Goal: Task Accomplishment & Management: Manage account settings

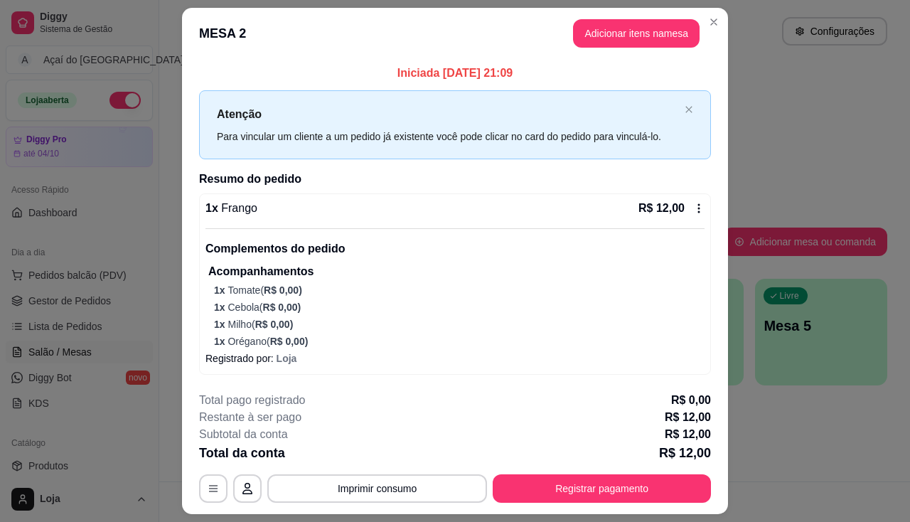
scroll to position [38, 0]
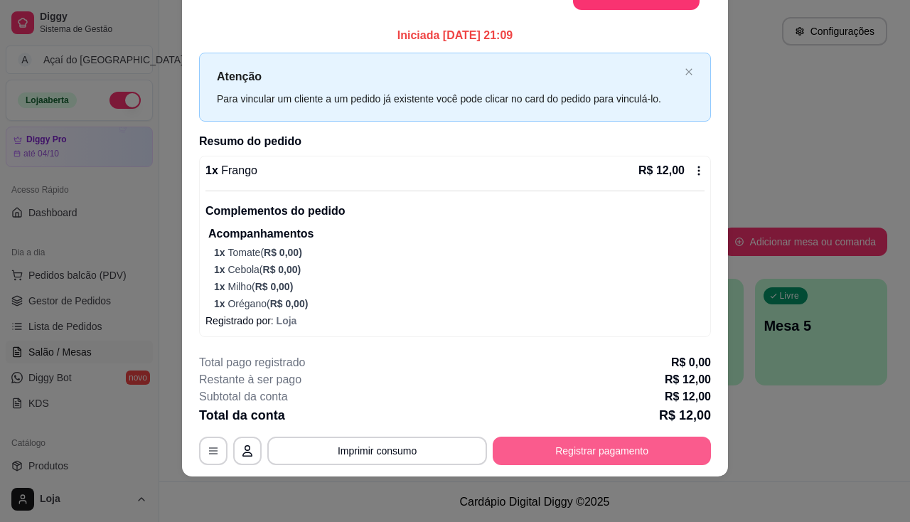
click at [567, 458] on button "Registrar pagamento" at bounding box center [602, 451] width 218 height 28
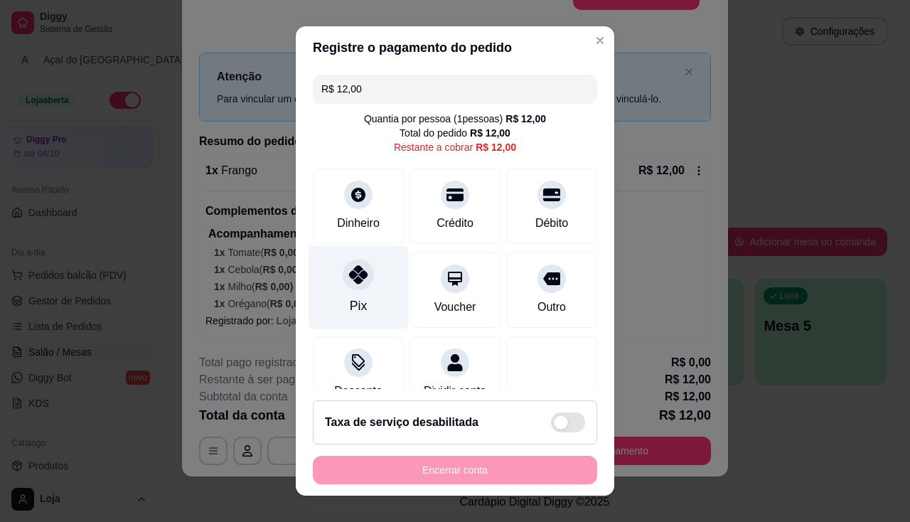
click at [349, 269] on icon at bounding box center [358, 274] width 18 height 18
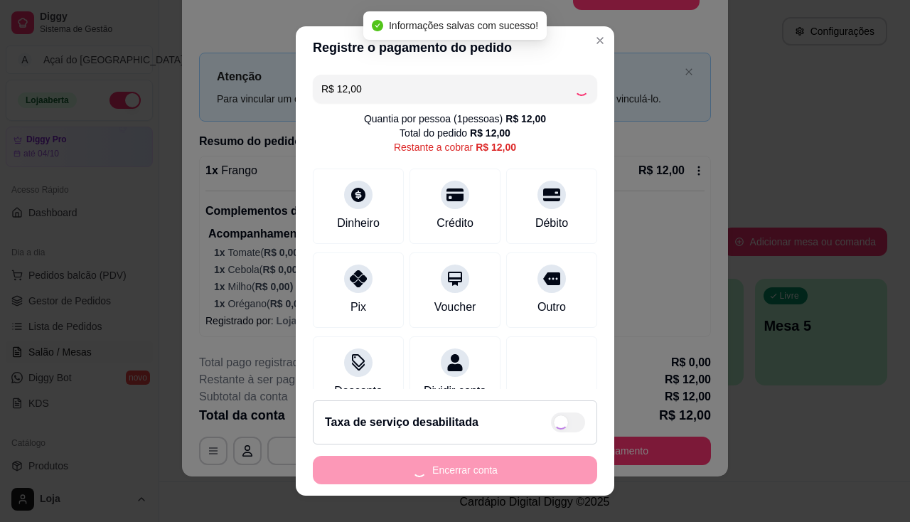
type input "R$ 0,00"
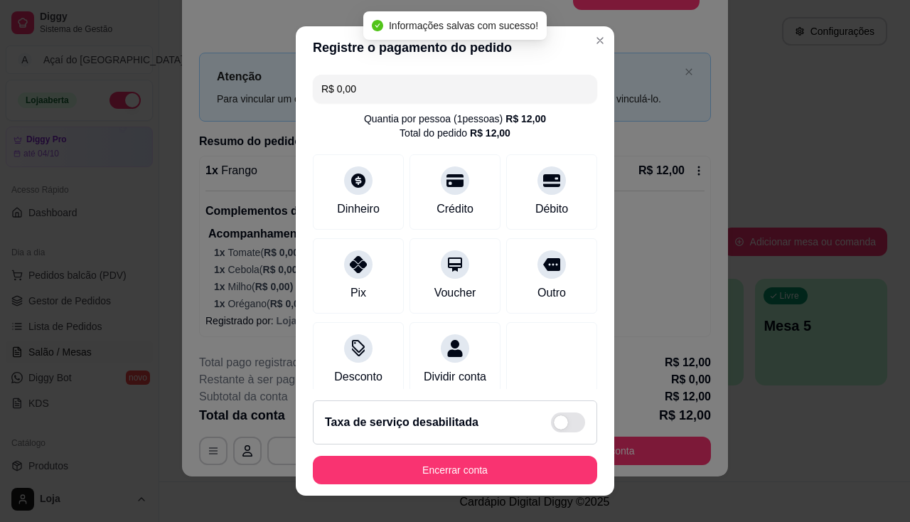
click at [526, 473] on button "Encerrar conta" at bounding box center [455, 470] width 284 height 28
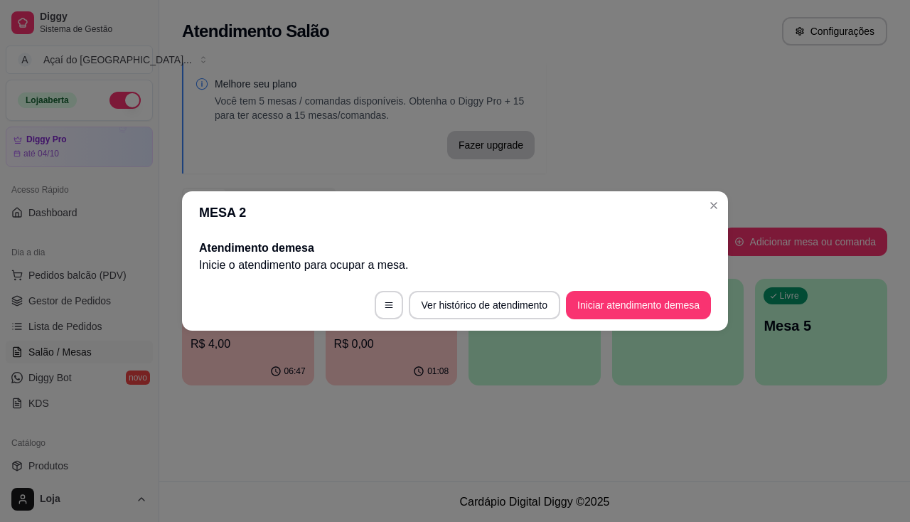
scroll to position [0, 0]
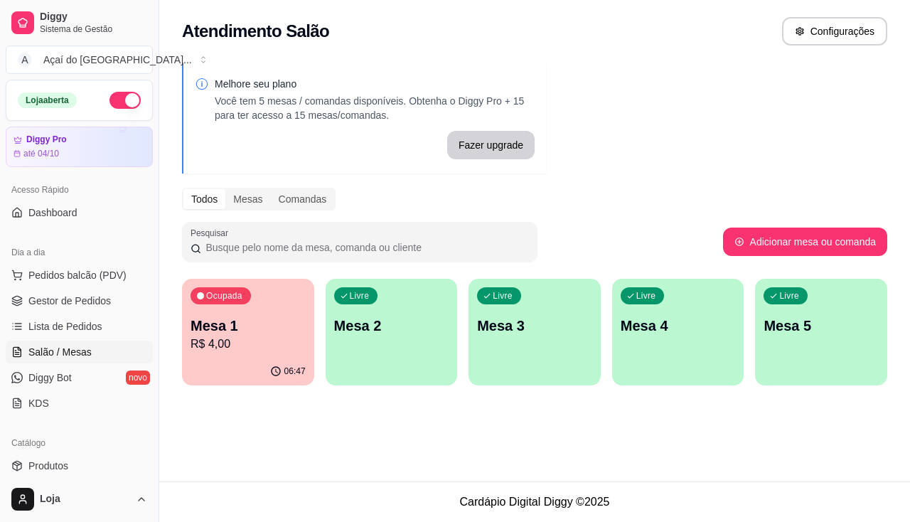
click at [370, 344] on div "Livre Mesa 2" at bounding box center [392, 324] width 132 height 90
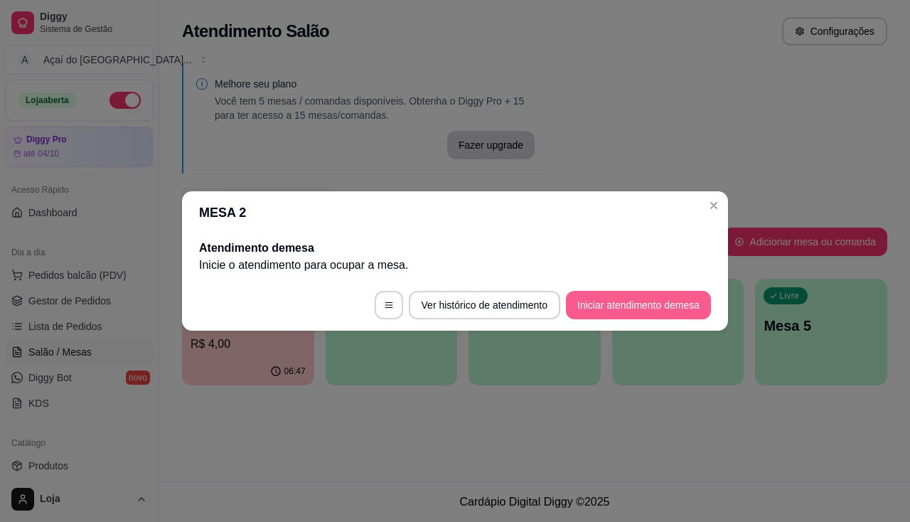
click at [607, 303] on button "Iniciar atendimento de mesa" at bounding box center [638, 305] width 145 height 28
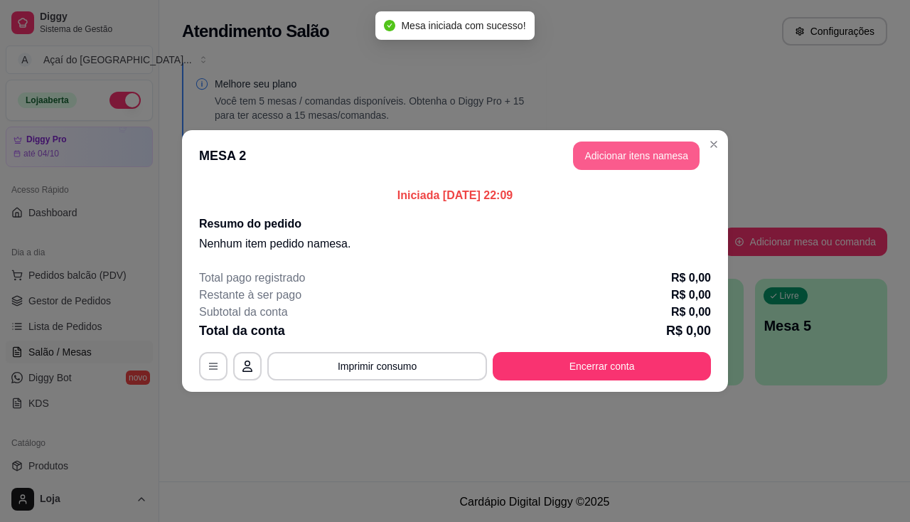
click at [603, 158] on button "Adicionar itens na mesa" at bounding box center [636, 155] width 127 height 28
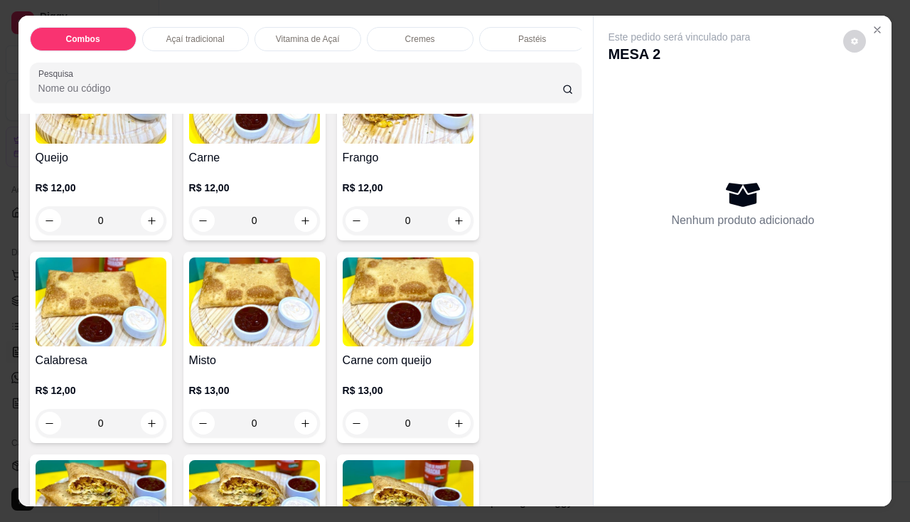
scroll to position [1920, 0]
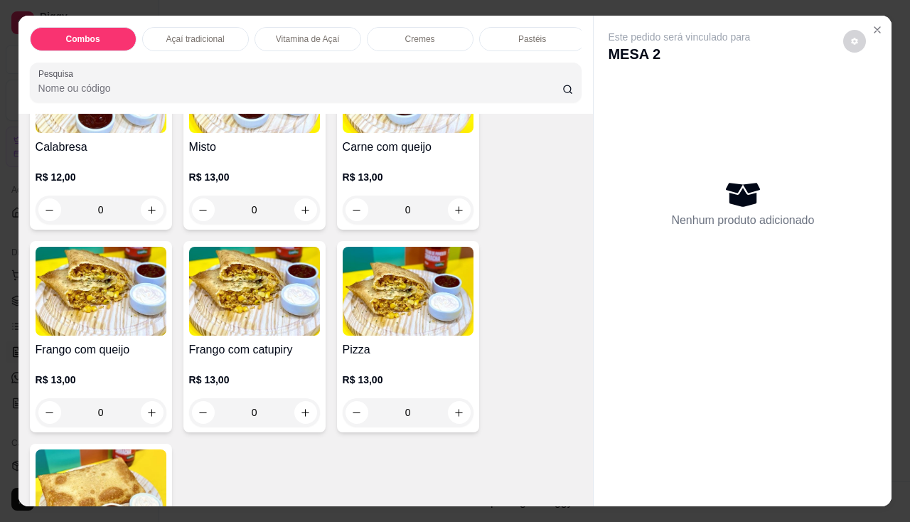
click at [238, 184] on p "R$ 13,00" at bounding box center [254, 177] width 131 height 14
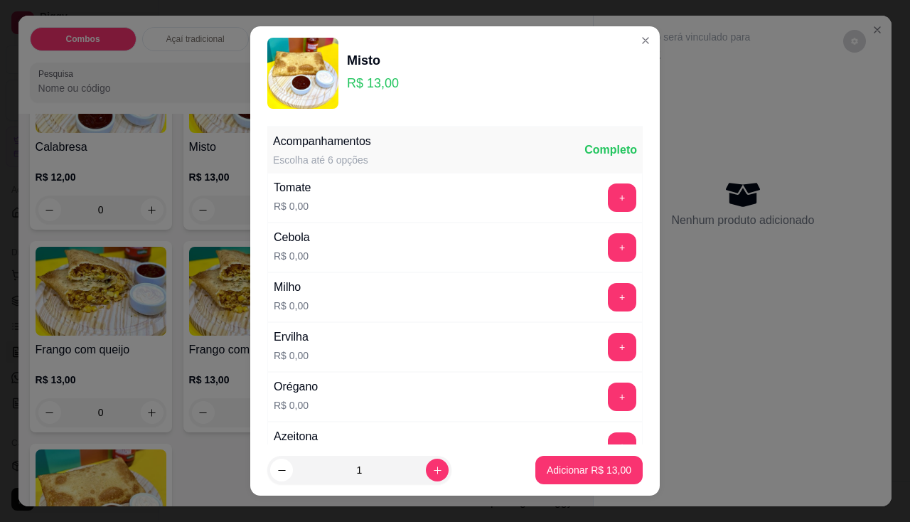
scroll to position [213, 0]
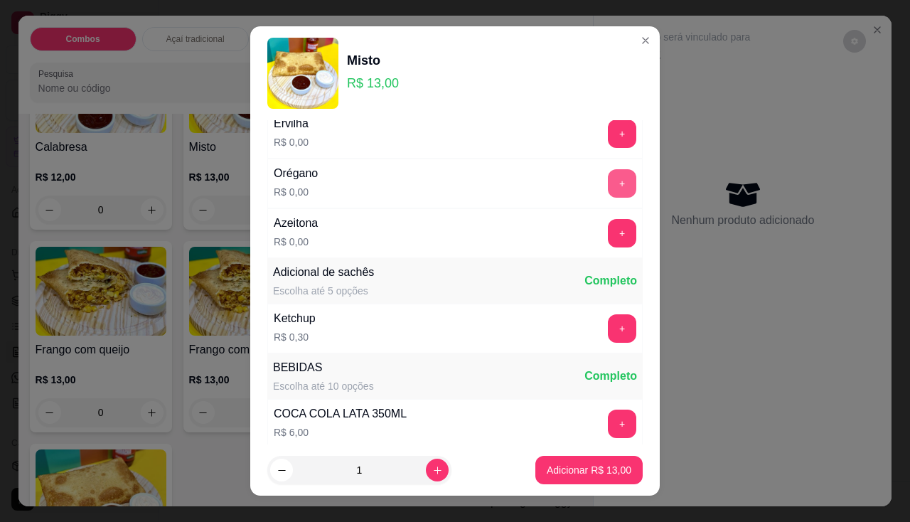
click at [608, 180] on button "+" at bounding box center [622, 183] width 28 height 28
click at [549, 466] on p "Adicionar R$ 13,00" at bounding box center [589, 470] width 85 height 14
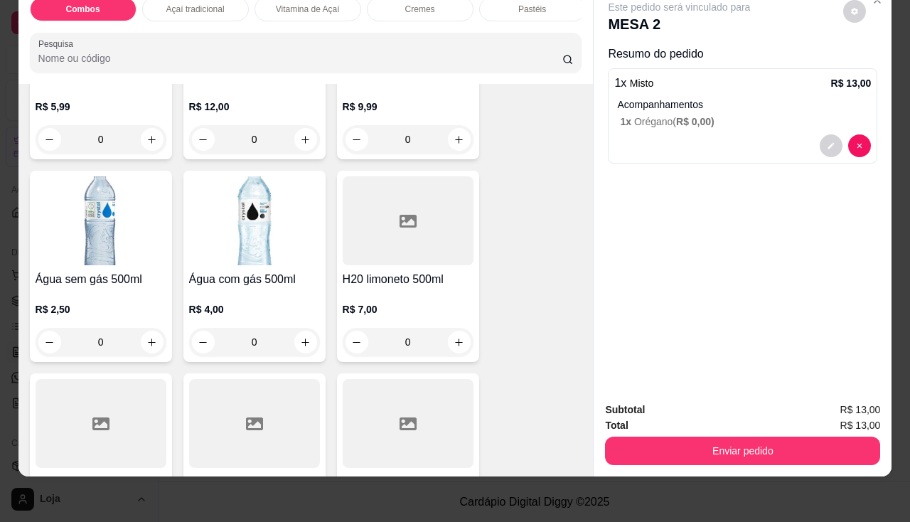
scroll to position [4464, 0]
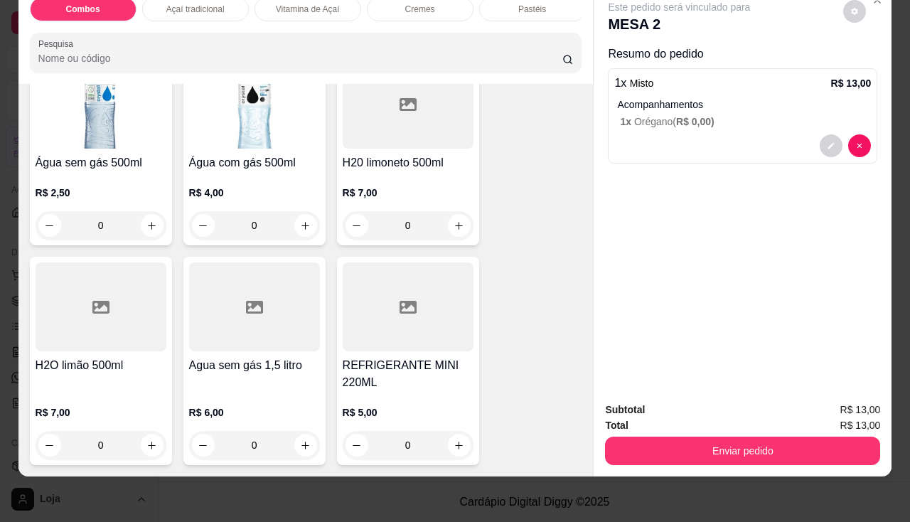
click at [100, 309] on div at bounding box center [101, 306] width 131 height 89
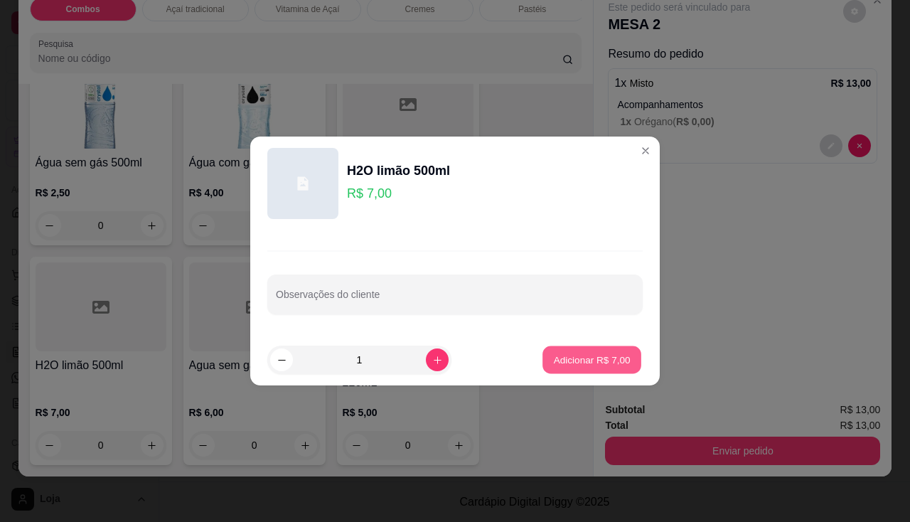
click at [597, 364] on p "Adicionar R$ 7,00" at bounding box center [591, 360] width 77 height 14
type input "1"
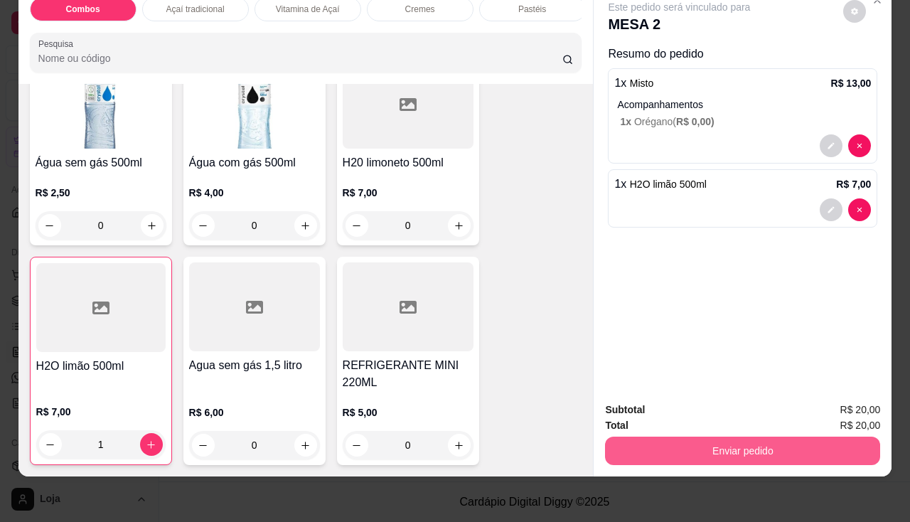
click at [646, 437] on button "Enviar pedido" at bounding box center [742, 451] width 275 height 28
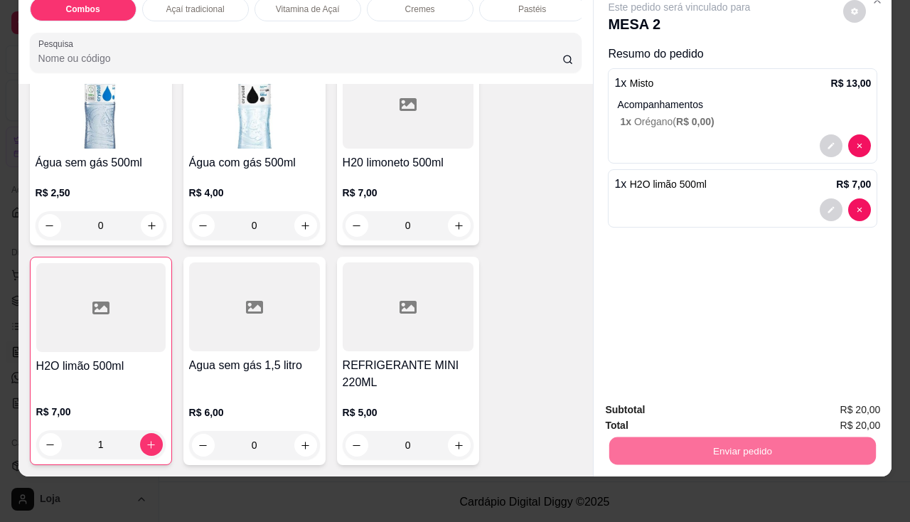
click at [651, 410] on button "Não registrar e enviar pedido" at bounding box center [696, 405] width 148 height 27
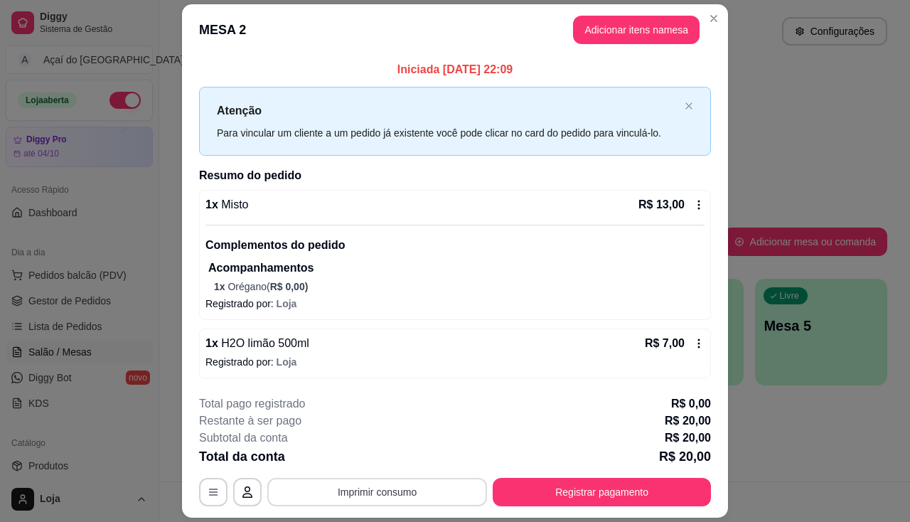
click at [380, 499] on button "Imprimir consumo" at bounding box center [377, 492] width 220 height 28
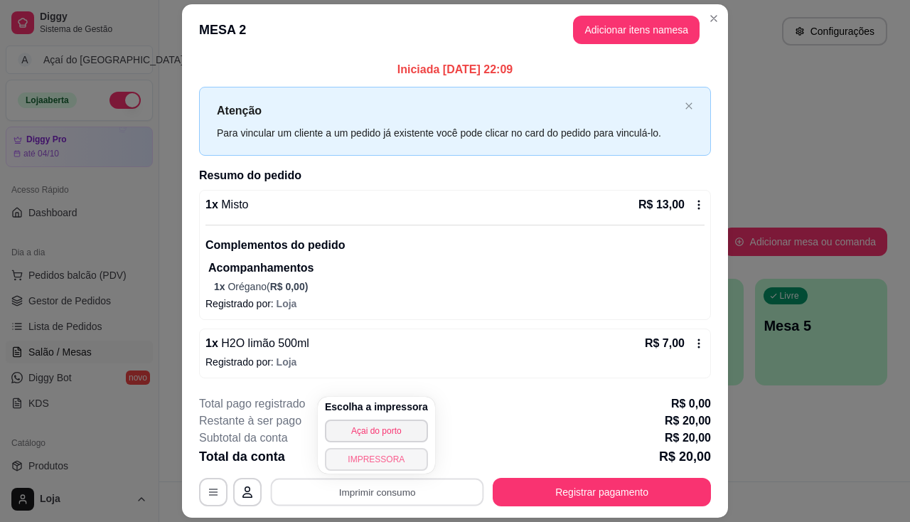
click at [373, 455] on button "IMPRESSORA" at bounding box center [376, 459] width 103 height 23
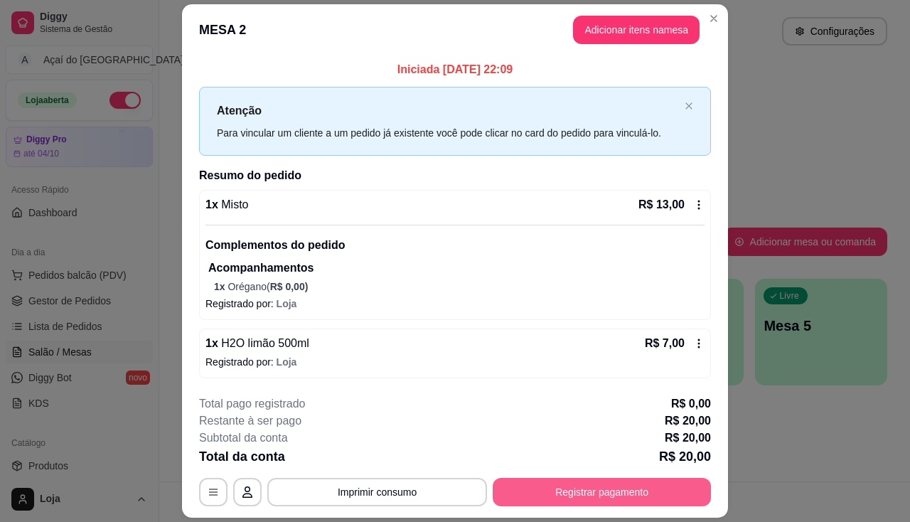
click at [507, 503] on button "Registrar pagamento" at bounding box center [602, 492] width 218 height 28
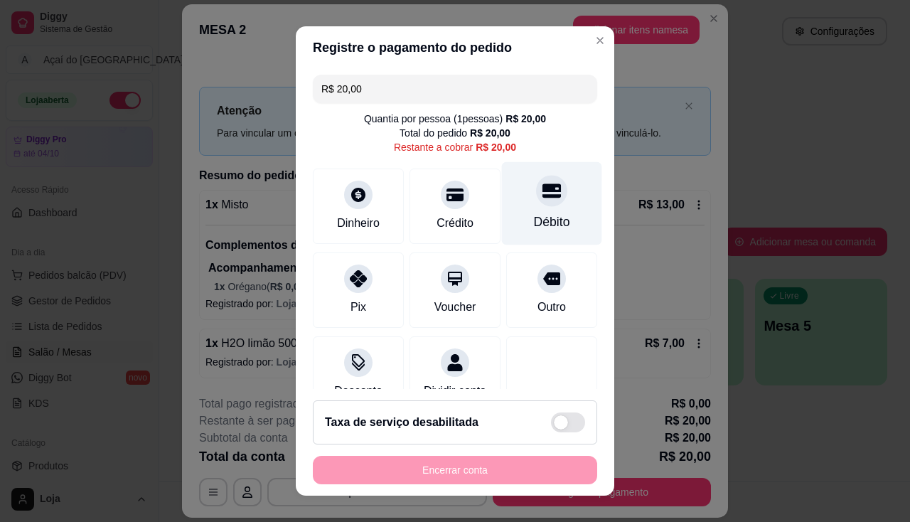
click at [552, 209] on div "Débito" at bounding box center [552, 202] width 100 height 83
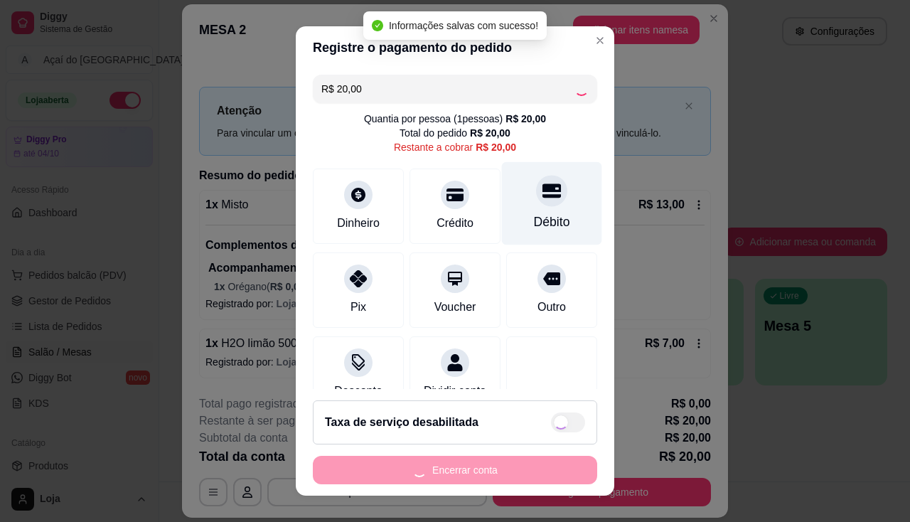
type input "R$ 0,00"
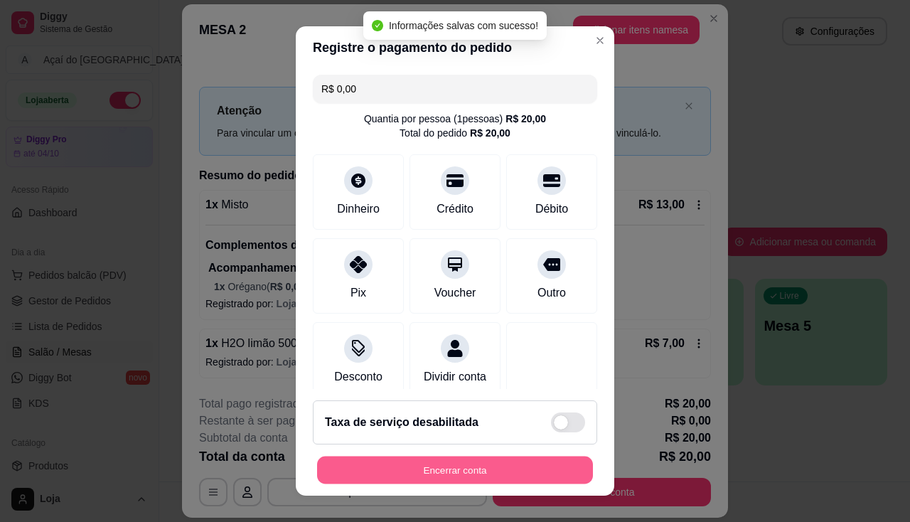
click at [482, 464] on button "Encerrar conta" at bounding box center [455, 470] width 276 height 28
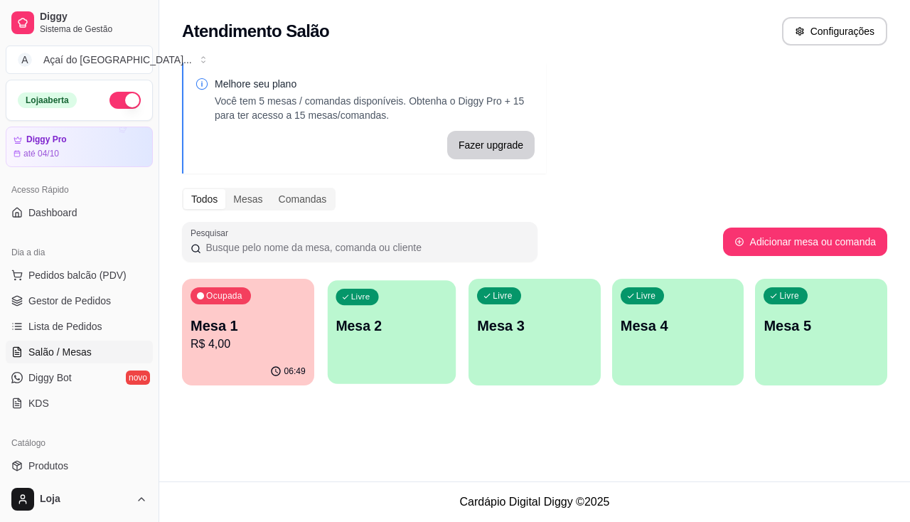
click at [326, 343] on div "Ocupada Mesa 1 R$ 4,00 06:49 Livre Mesa 2 Livre Mesa 3 Livre Mesa 4 Livre Mesa 5" at bounding box center [534, 332] width 705 height 107
click at [419, 310] on div "Livre Mesa 2" at bounding box center [392, 324] width 132 height 90
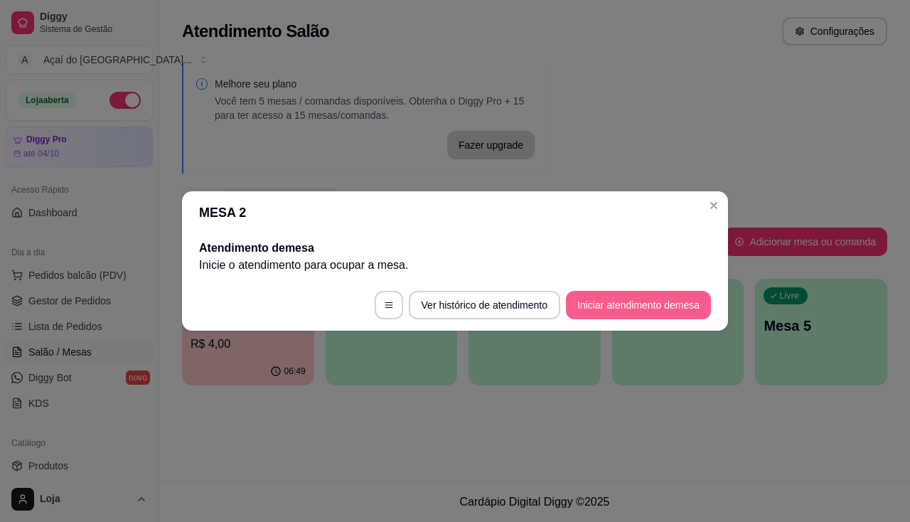
click at [616, 316] on button "Iniciar atendimento de mesa" at bounding box center [638, 305] width 145 height 28
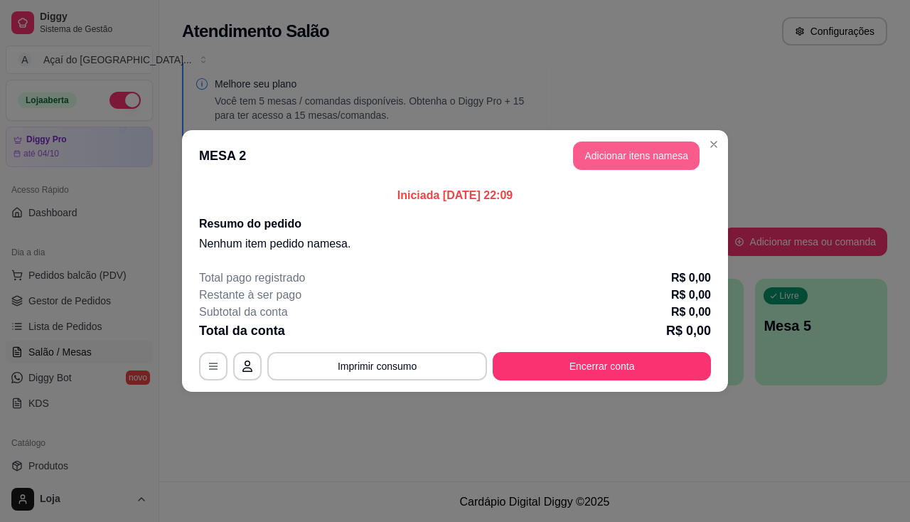
click at [669, 144] on button "Adicionar itens na mesa" at bounding box center [636, 155] width 127 height 28
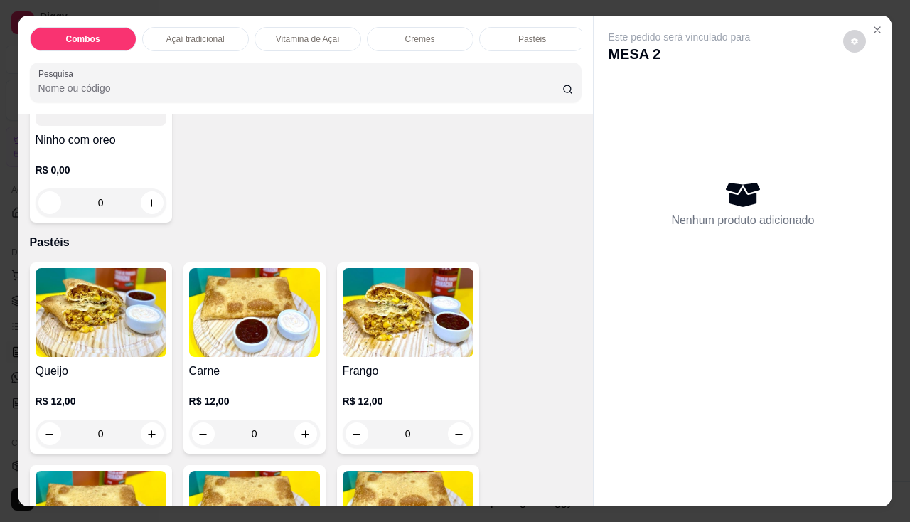
scroll to position [1564, 0]
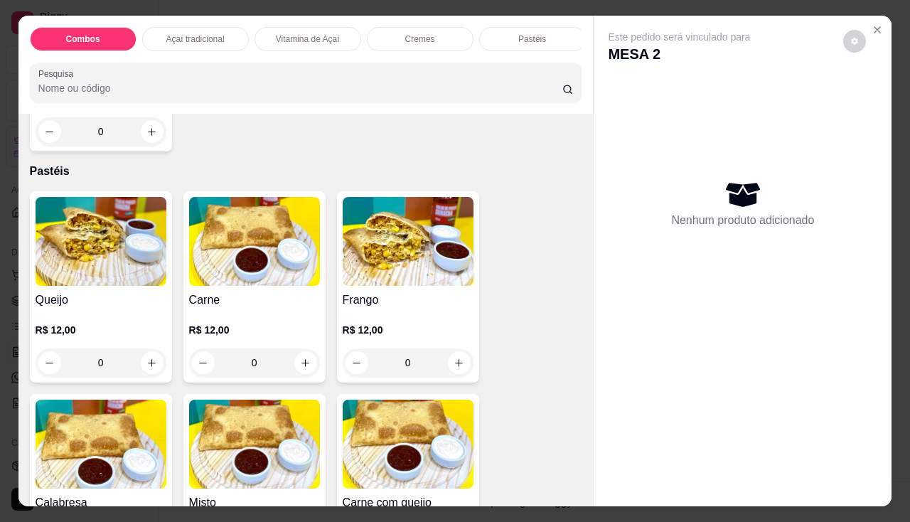
click at [412, 296] on div "Frango R$ 12,00 0" at bounding box center [408, 286] width 142 height 191
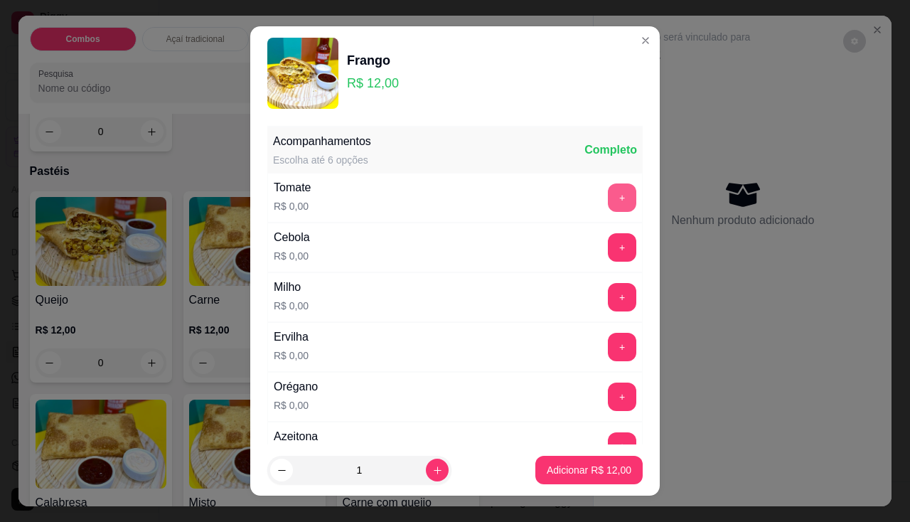
click at [608, 205] on button "+" at bounding box center [622, 197] width 28 height 28
click at [608, 246] on button "+" at bounding box center [622, 247] width 28 height 28
click at [608, 299] on button "+" at bounding box center [622, 297] width 28 height 28
click at [608, 346] on button "+" at bounding box center [622, 347] width 28 height 28
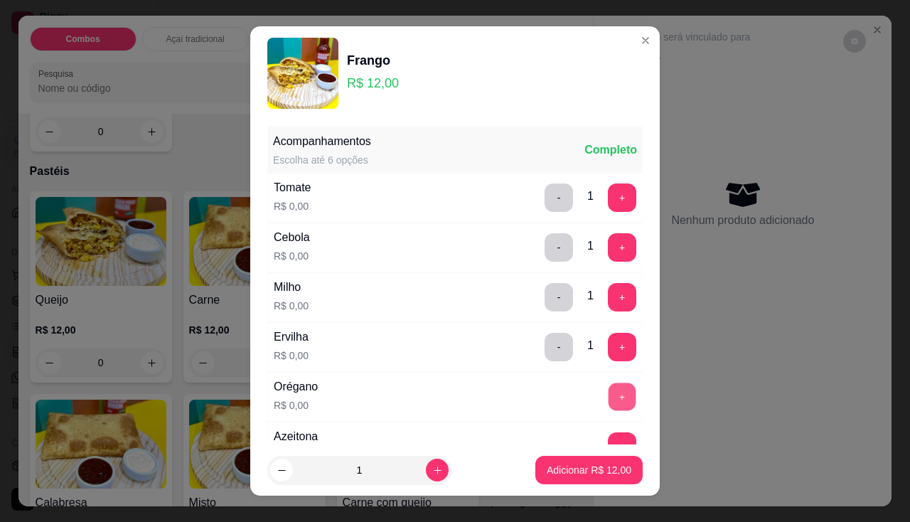
click at [609, 390] on button "+" at bounding box center [623, 396] width 28 height 28
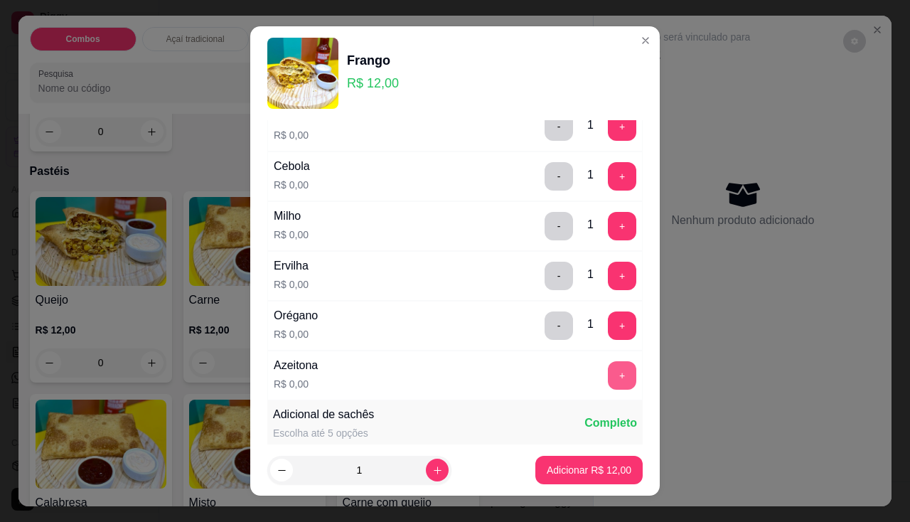
click at [608, 387] on button "+" at bounding box center [622, 375] width 28 height 28
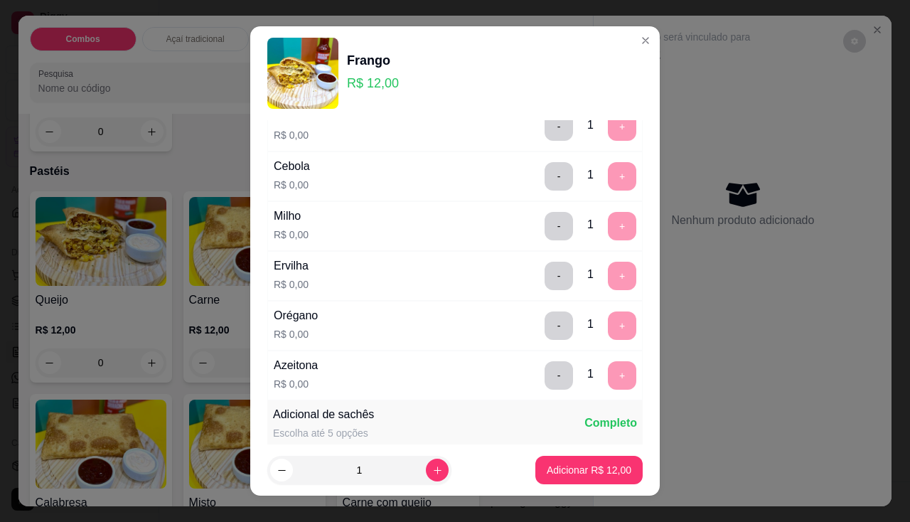
scroll to position [19, 0]
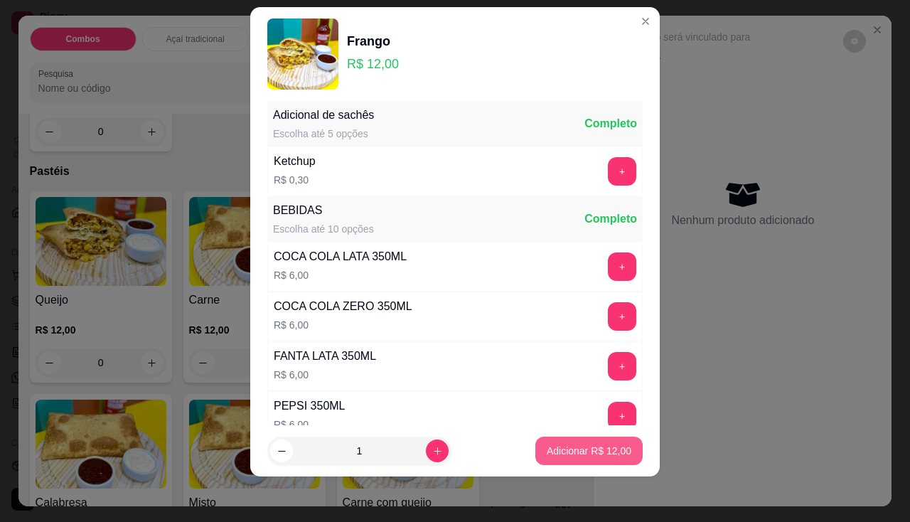
click at [599, 440] on button "Adicionar R$ 12,00" at bounding box center [588, 451] width 107 height 28
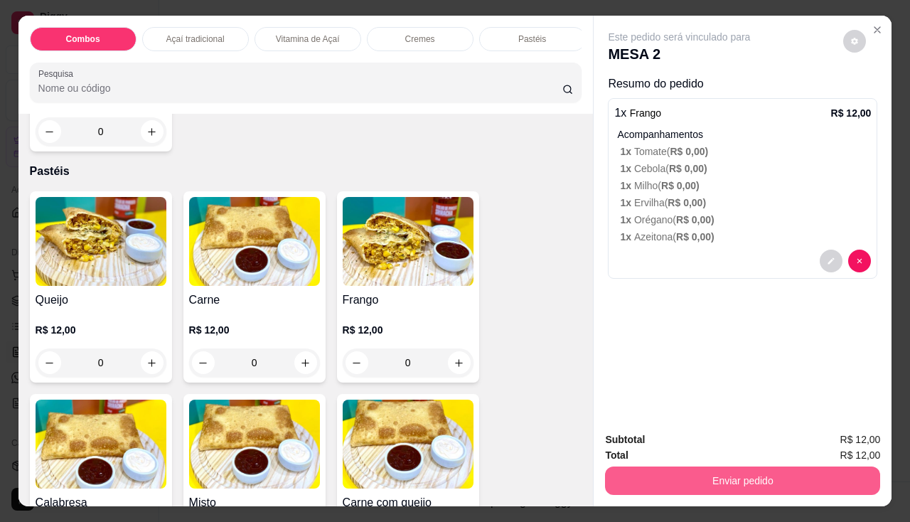
click at [659, 466] on button "Enviar pedido" at bounding box center [742, 480] width 275 height 28
click at [670, 476] on button "Enviar pedido" at bounding box center [742, 480] width 275 height 28
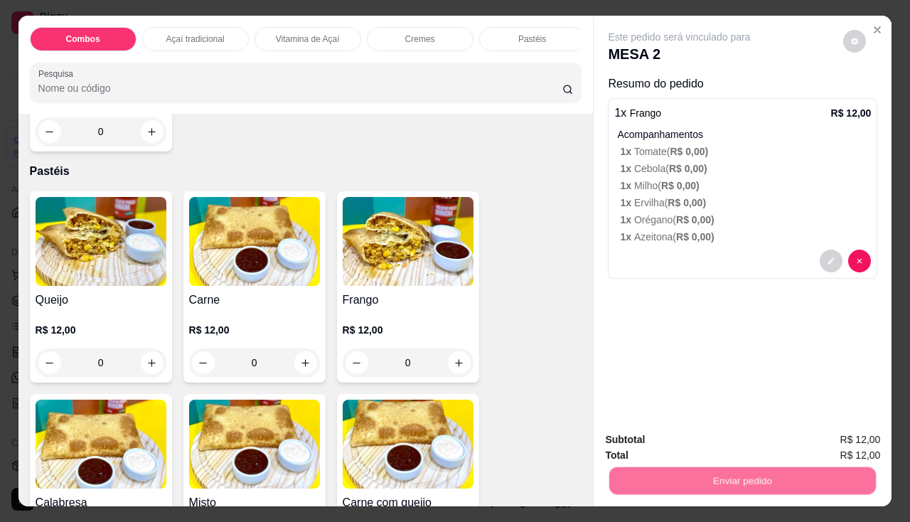
click at [675, 444] on button "Não registrar e enviar pedido" at bounding box center [696, 440] width 148 height 27
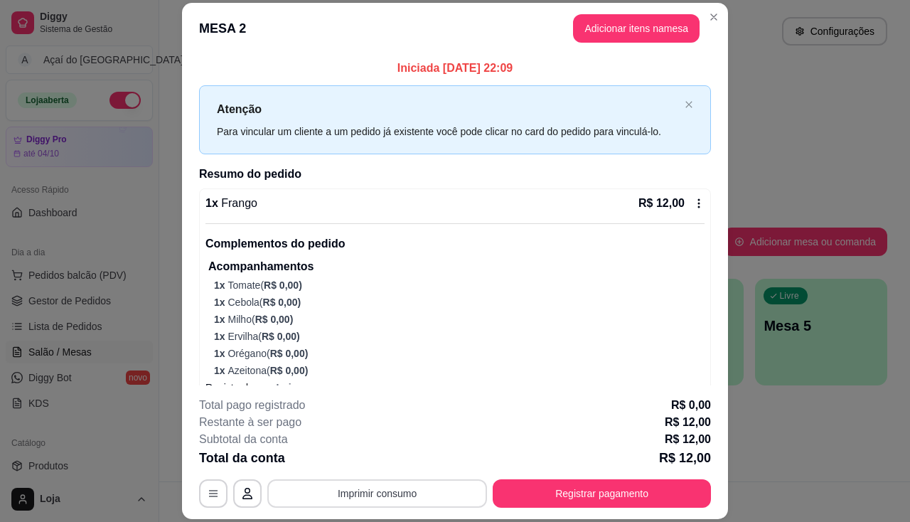
click at [411, 493] on button "Imprimir consumo" at bounding box center [377, 493] width 220 height 28
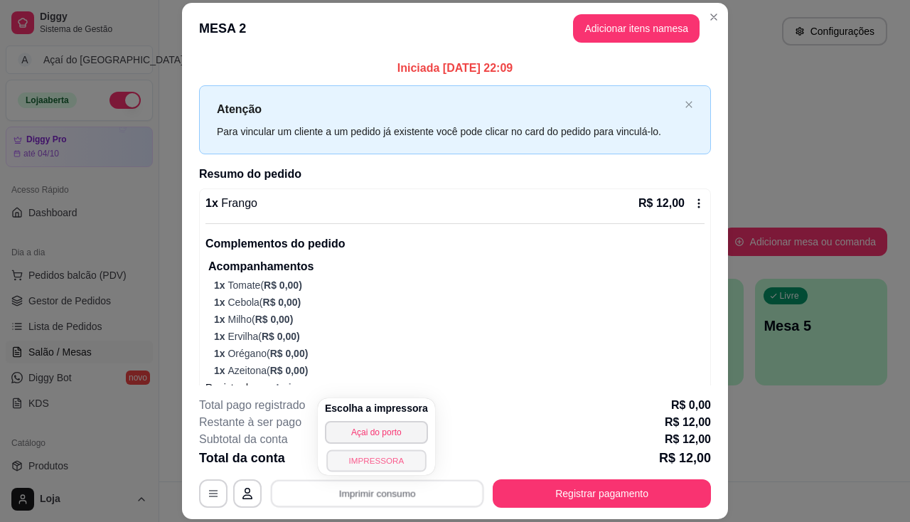
click at [390, 469] on button "IMPRESSORA" at bounding box center [376, 460] width 100 height 22
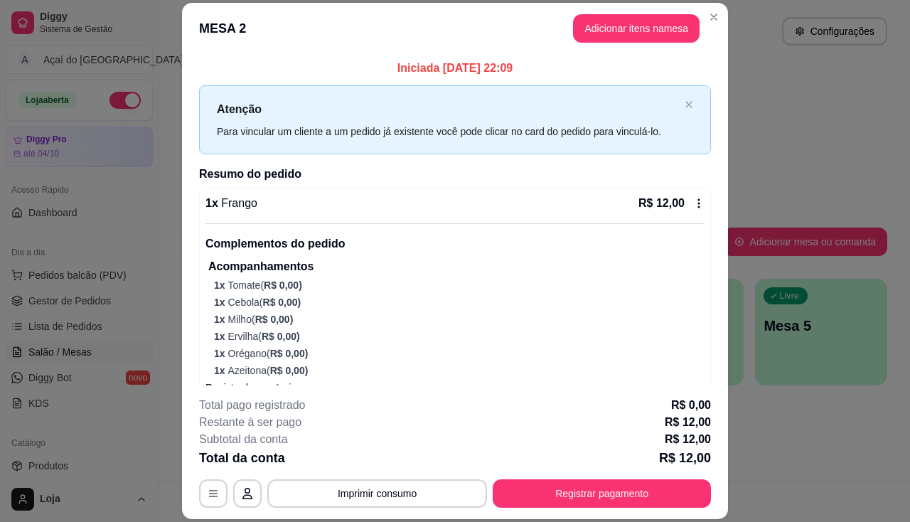
scroll to position [23, 0]
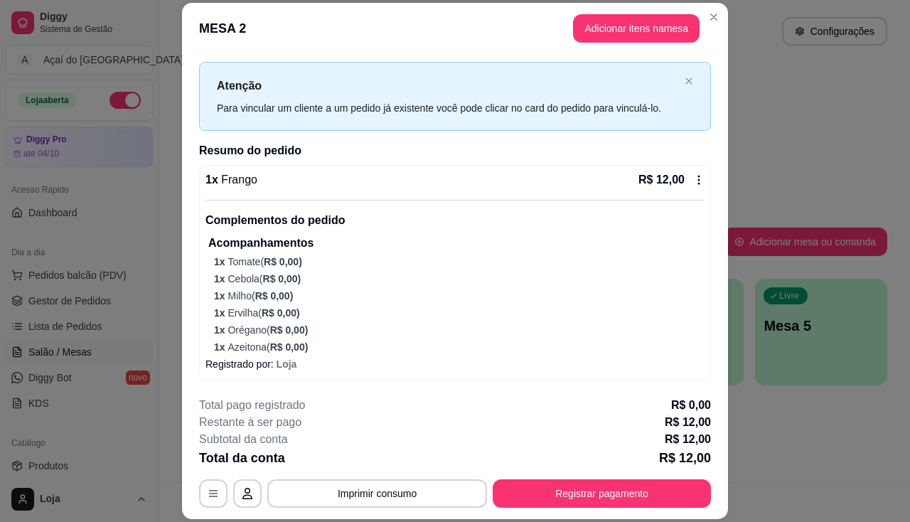
drag, startPoint x: 346, startPoint y: 280, endPoint x: 653, endPoint y: 505, distance: 380.9
click at [654, 510] on footer "**********" at bounding box center [455, 452] width 546 height 134
click at [654, 508] on footer "**********" at bounding box center [455, 452] width 546 height 134
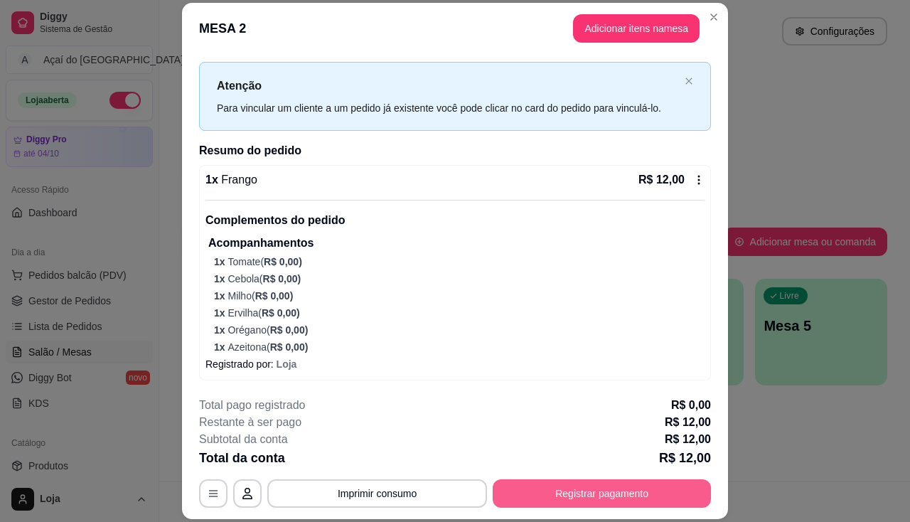
click at [653, 504] on button "Registrar pagamento" at bounding box center [602, 493] width 218 height 28
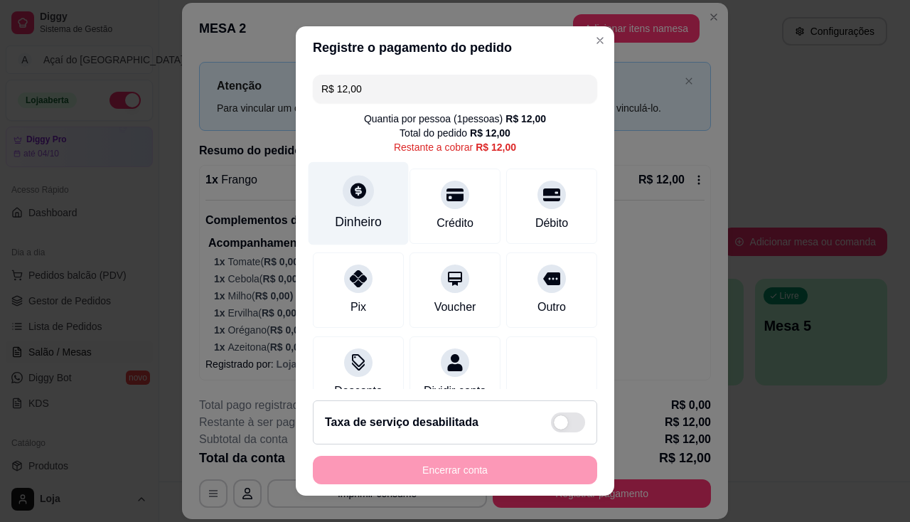
click at [356, 193] on icon at bounding box center [358, 191] width 16 height 16
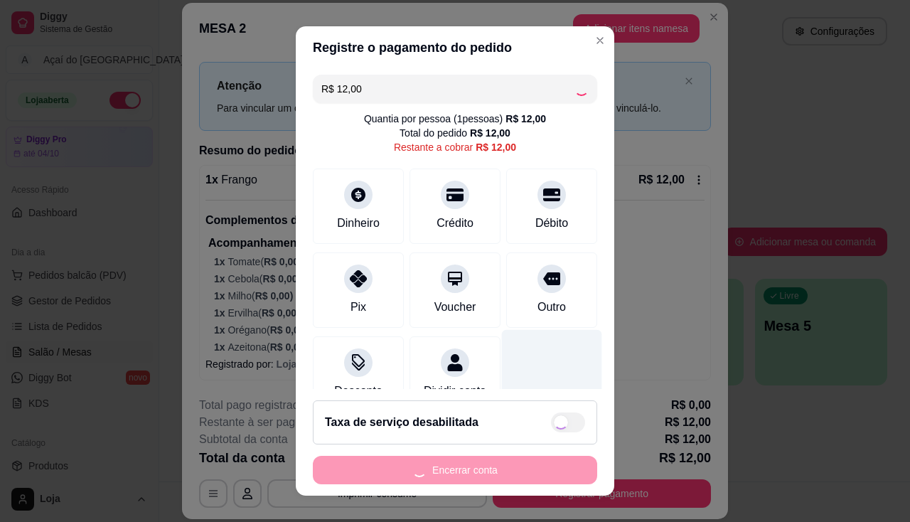
type input "R$ 0,00"
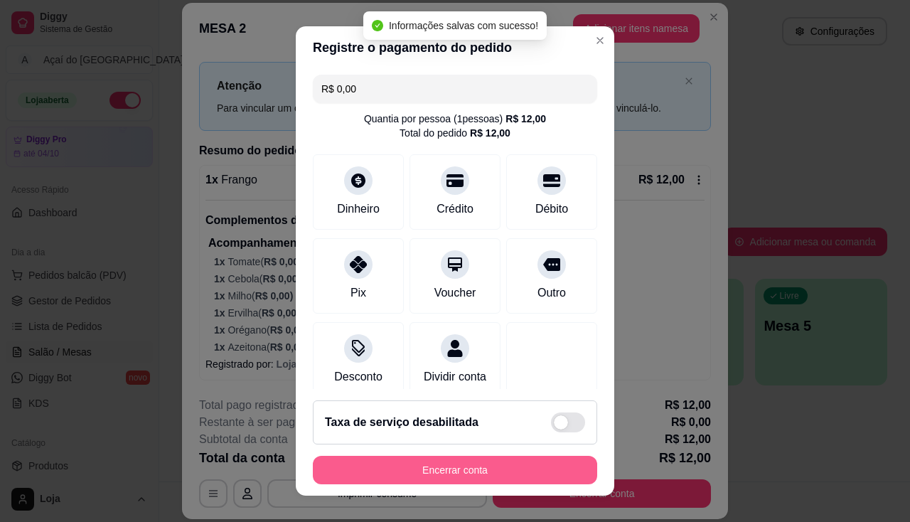
click at [488, 466] on button "Encerrar conta" at bounding box center [455, 470] width 284 height 28
click at [488, 466] on div "Encerrar conta" at bounding box center [455, 470] width 284 height 28
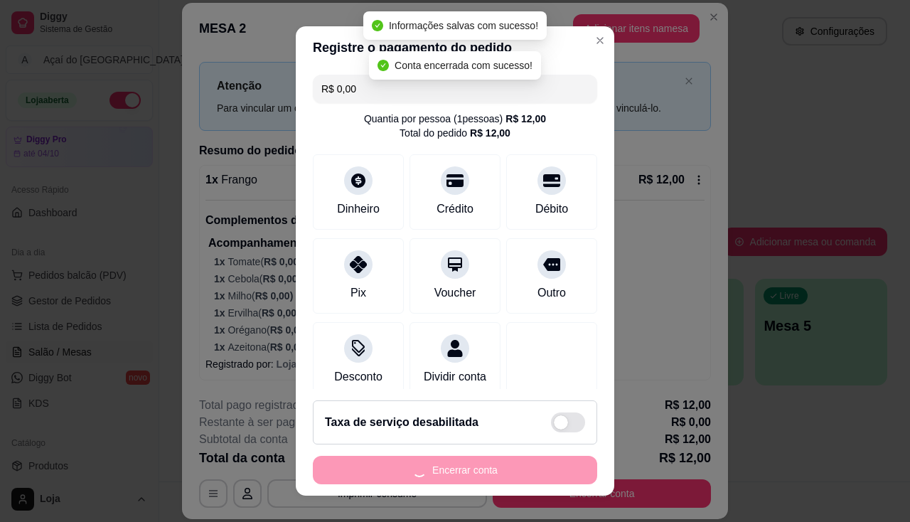
scroll to position [0, 0]
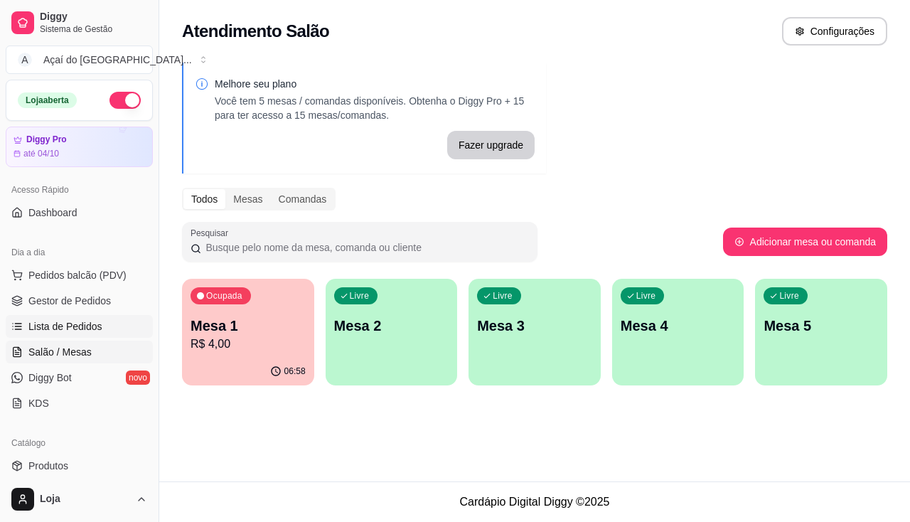
click at [85, 332] on span "Lista de Pedidos" at bounding box center [65, 326] width 74 height 14
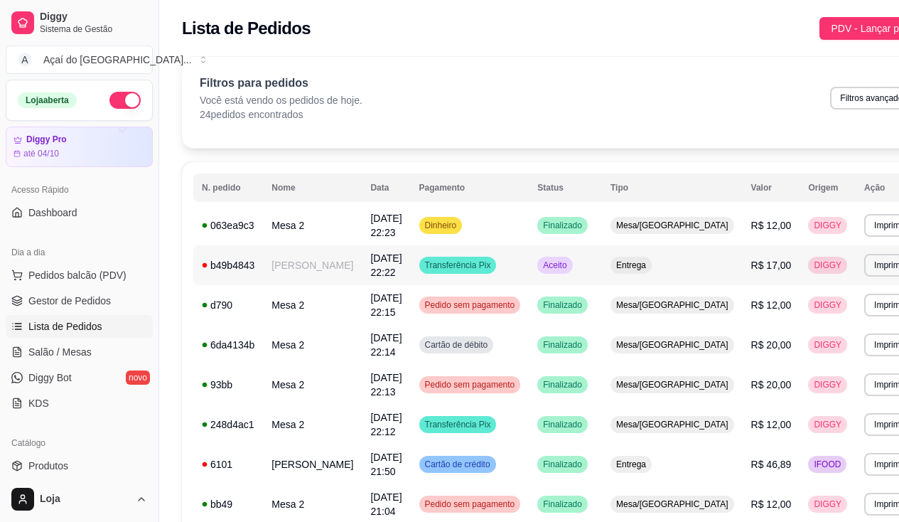
click at [242, 259] on div "b49b4843" at bounding box center [228, 265] width 53 height 14
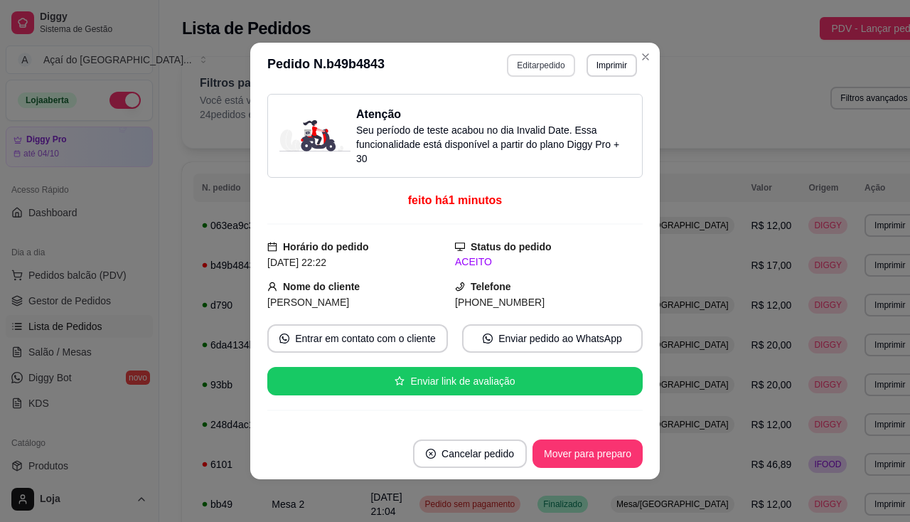
click at [513, 69] on button "Editar pedido" at bounding box center [541, 65] width 68 height 23
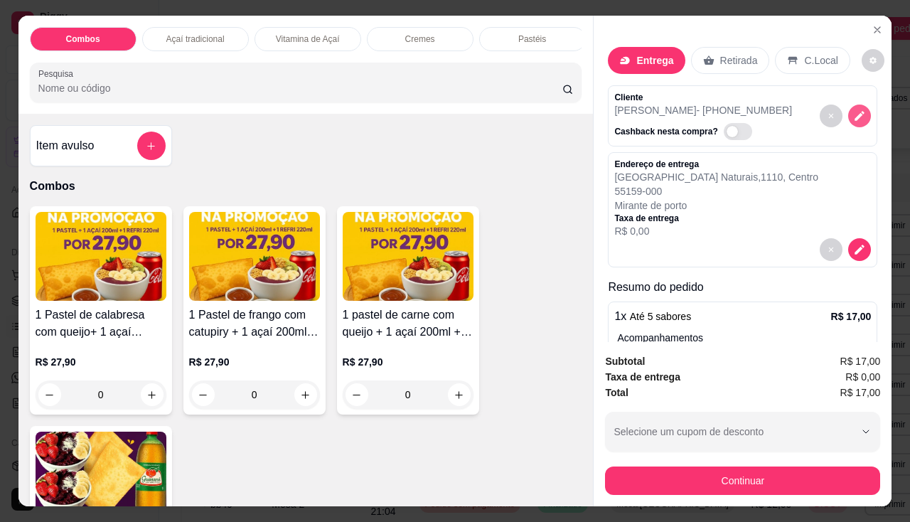
click at [853, 116] on icon "decrease-product-quantity" at bounding box center [859, 115] width 13 height 13
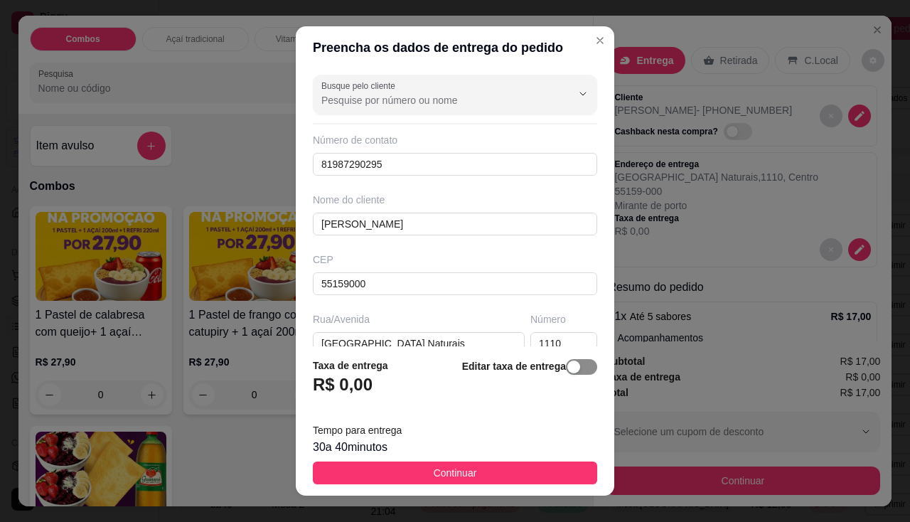
click at [567, 367] on span "button" at bounding box center [581, 367] width 31 height 16
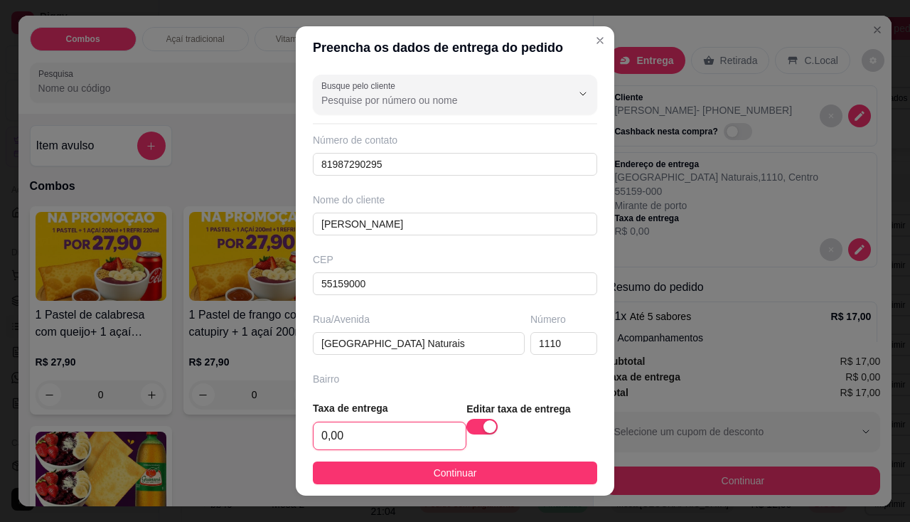
click at [385, 440] on input "0,00" at bounding box center [390, 435] width 152 height 27
type input "3,00"
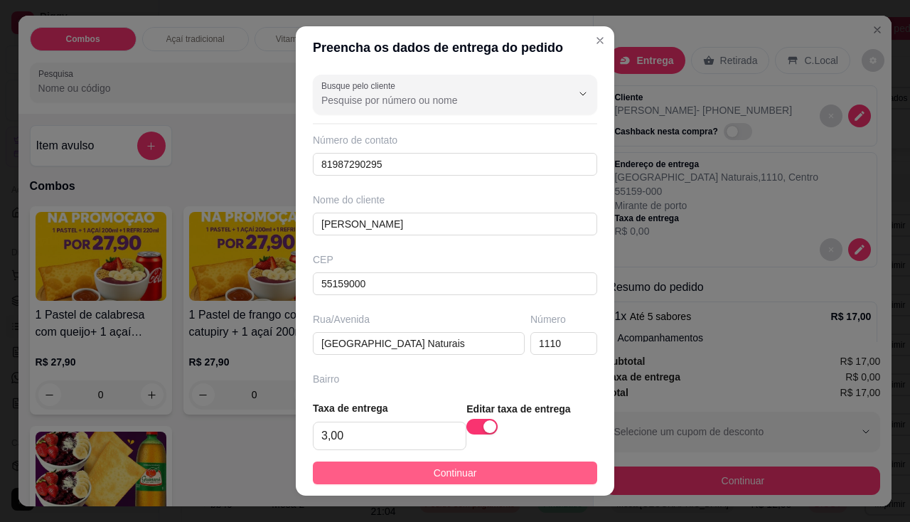
click at [405, 462] on button "Continuar" at bounding box center [455, 472] width 284 height 23
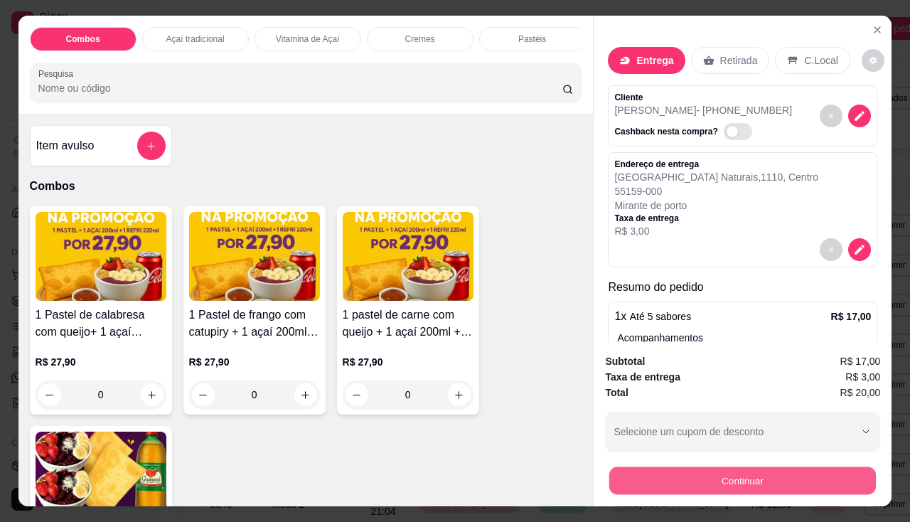
click at [637, 475] on button "Continuar" at bounding box center [742, 481] width 267 height 28
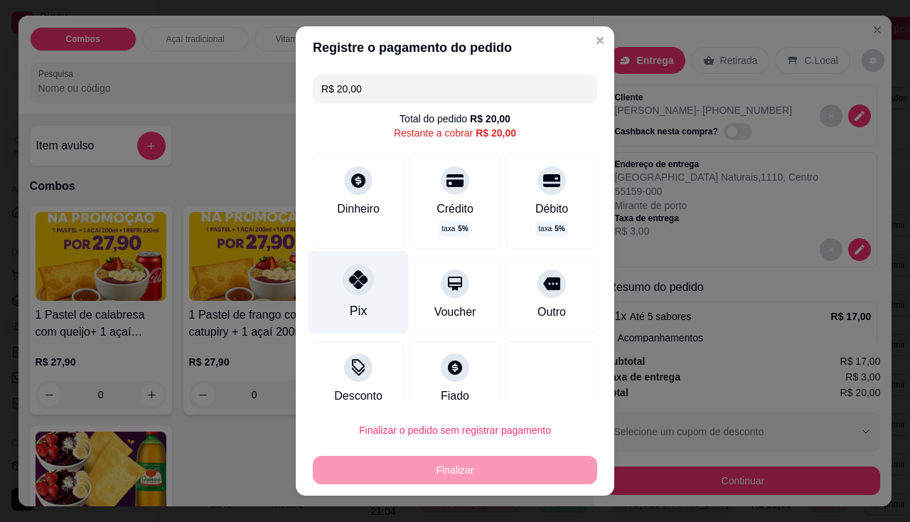
click at [350, 303] on div "Pix" at bounding box center [358, 310] width 17 height 18
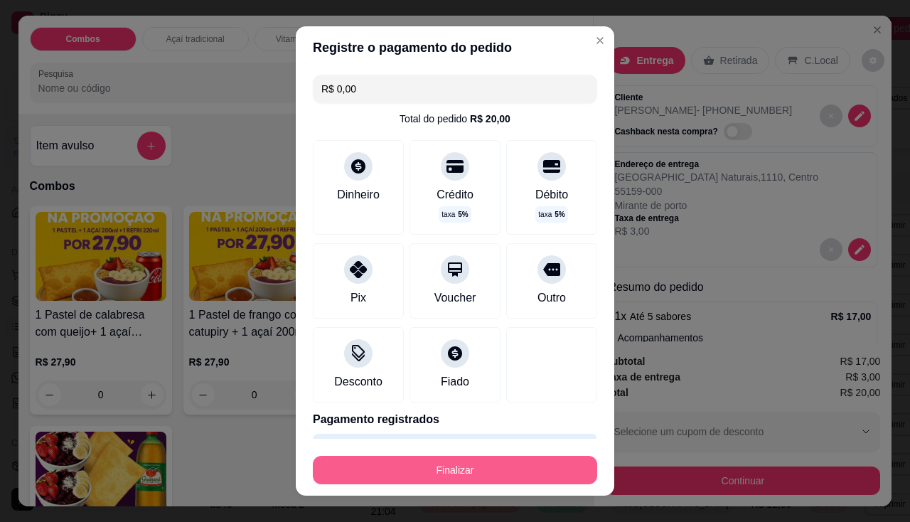
click at [403, 481] on button "Finalizar" at bounding box center [455, 470] width 284 height 28
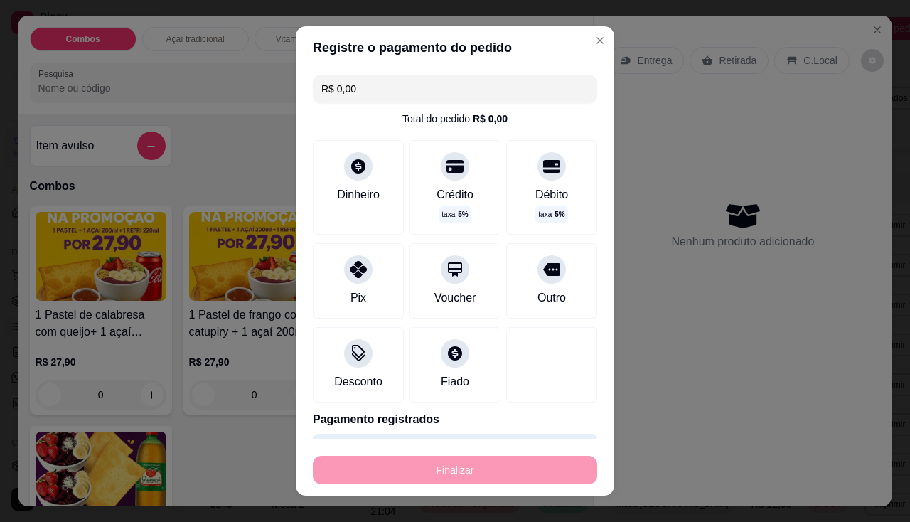
type input "-R$ 20,00"
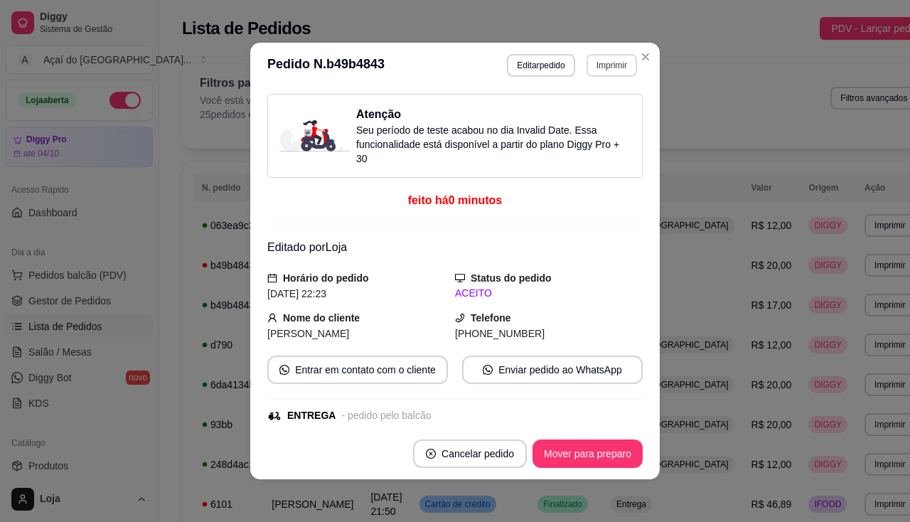
click at [607, 66] on button "Imprimir" at bounding box center [612, 65] width 50 height 23
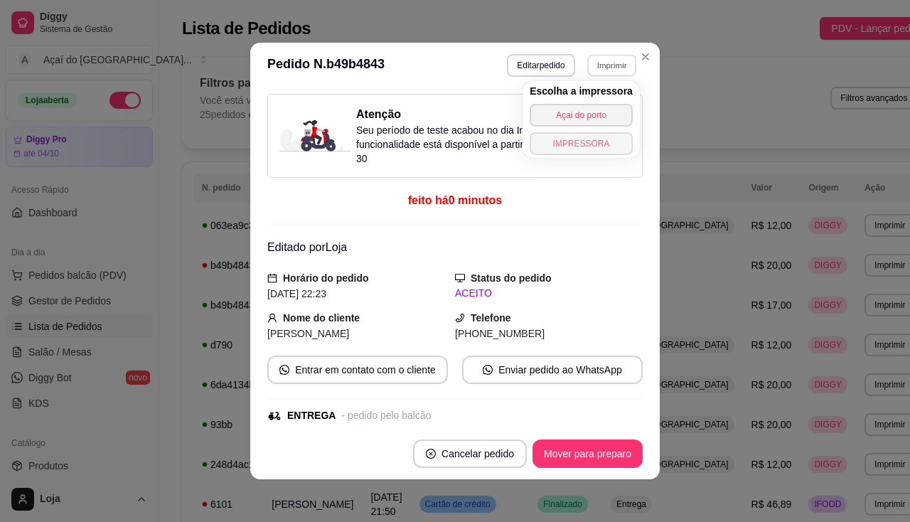
click at [589, 144] on button "IMPRESSORA" at bounding box center [581, 143] width 103 height 23
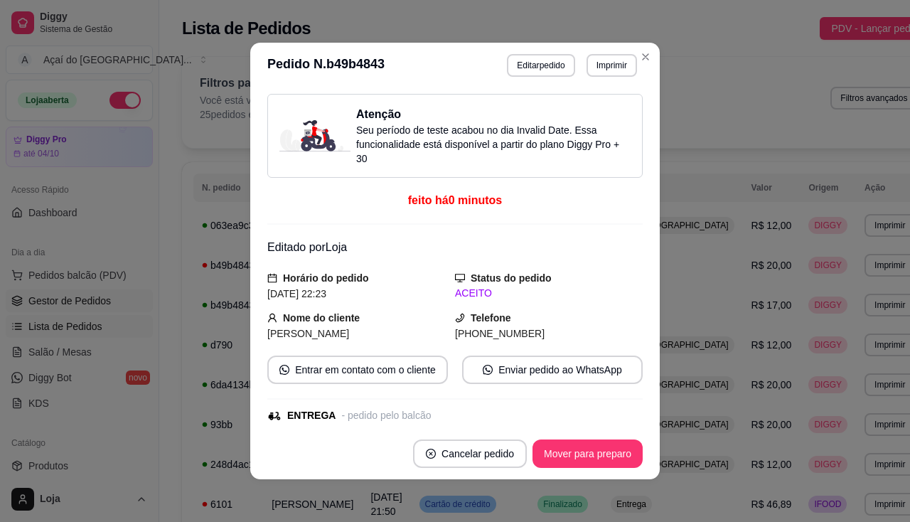
click at [74, 304] on span "Gestor de Pedidos" at bounding box center [69, 301] width 82 height 14
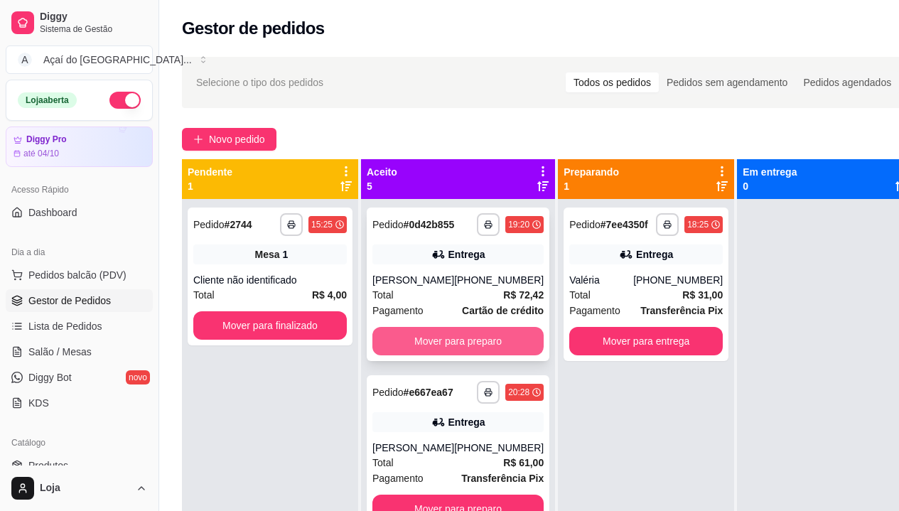
click at [459, 347] on button "Mover para preparo" at bounding box center [458, 341] width 171 height 28
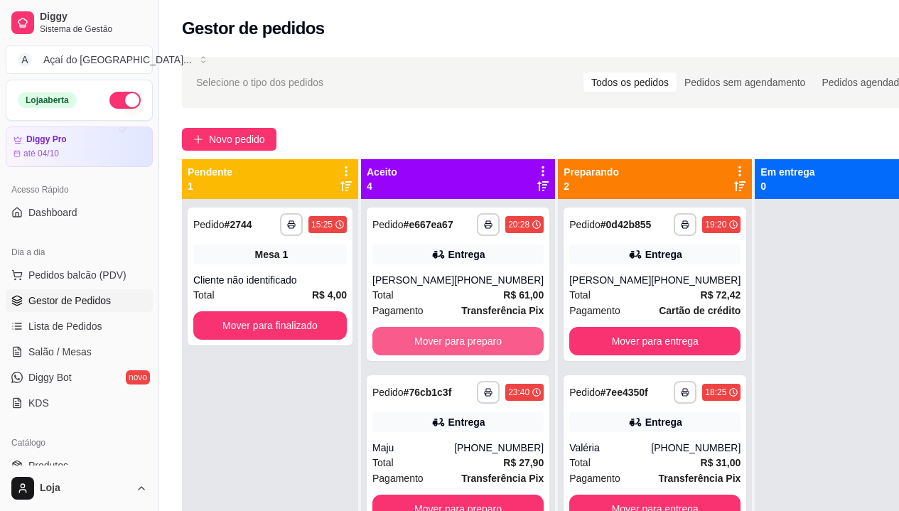
click at [459, 347] on button "Mover para preparo" at bounding box center [458, 341] width 171 height 28
click at [459, 347] on button "Mover para preparo" at bounding box center [458, 342] width 166 height 28
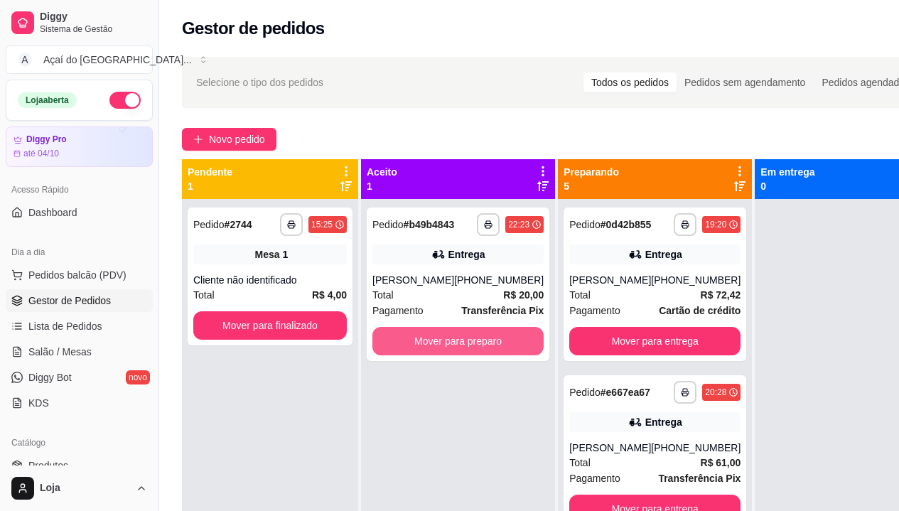
click at [459, 347] on button "Mover para preparo" at bounding box center [458, 341] width 171 height 28
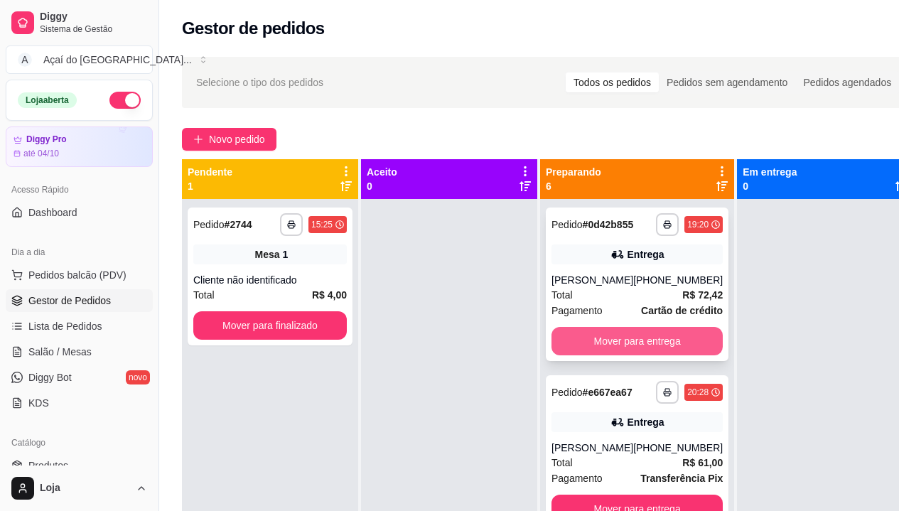
click at [590, 350] on button "Mover para entrega" at bounding box center [637, 341] width 171 height 28
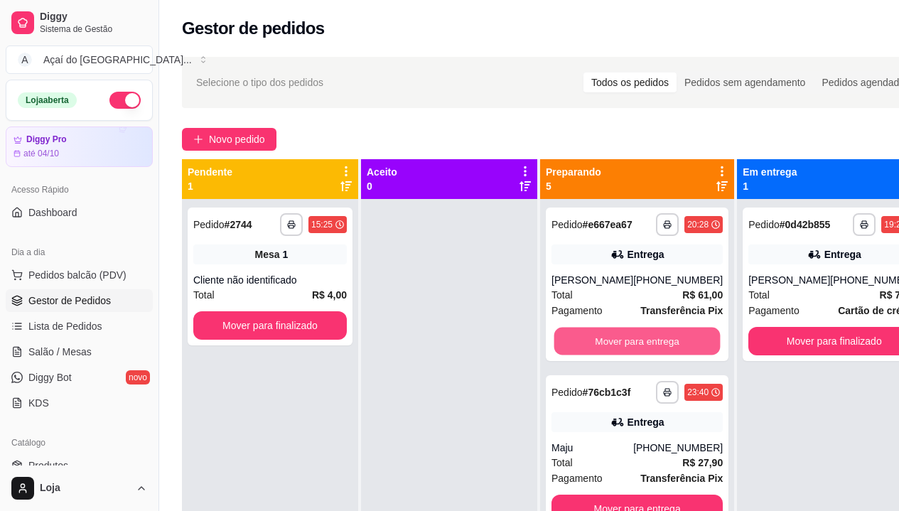
click at [590, 350] on button "Mover para entrega" at bounding box center [638, 342] width 166 height 28
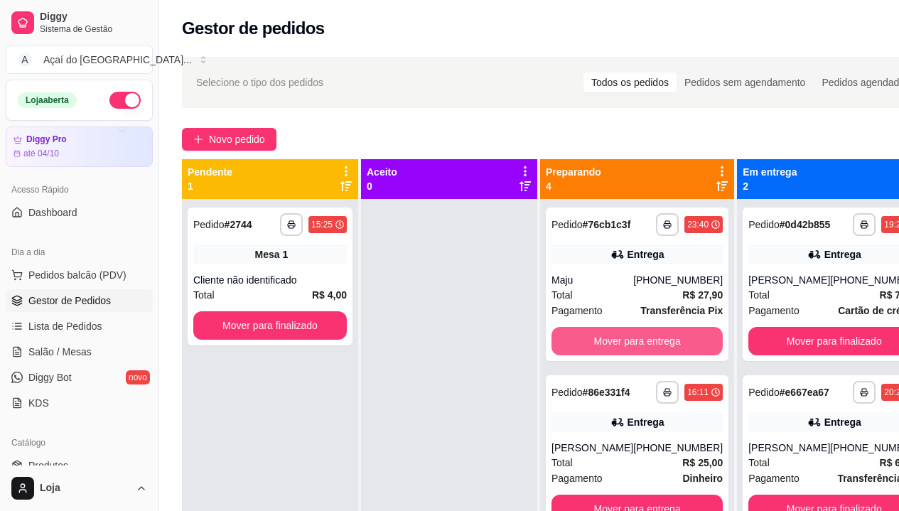
click at [590, 350] on button "Mover para entrega" at bounding box center [637, 341] width 171 height 28
click at [590, 495] on button "Mover para entrega" at bounding box center [637, 509] width 171 height 28
click at [590, 350] on button "Mover para entrega" at bounding box center [638, 342] width 166 height 28
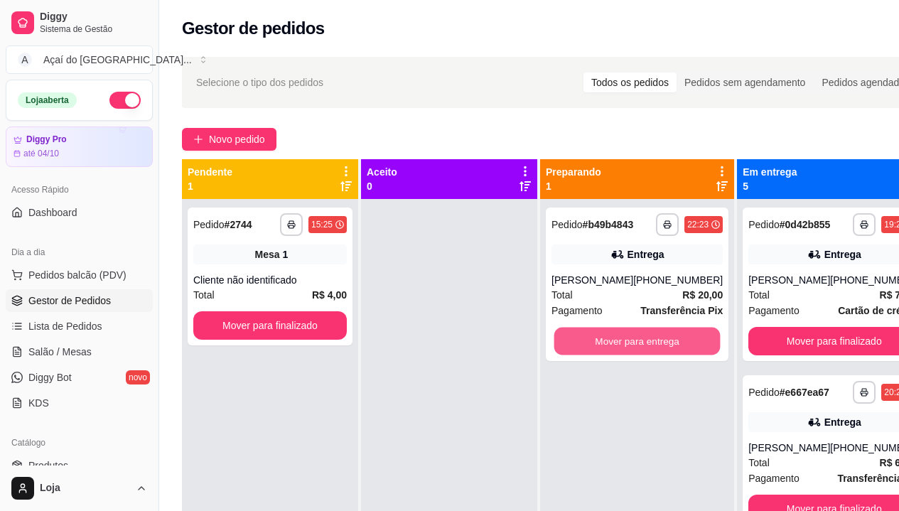
click at [590, 350] on button "Mover para entrega" at bounding box center [638, 342] width 166 height 28
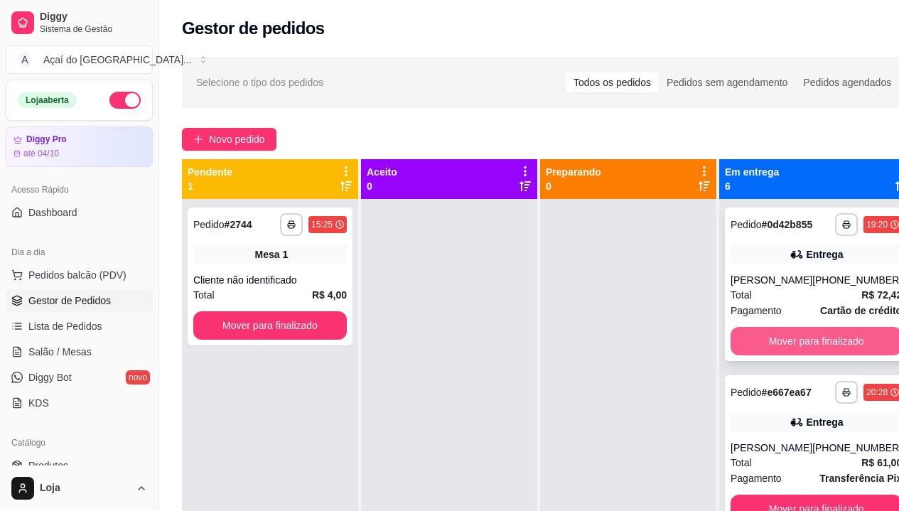
click at [767, 355] on button "Mover para finalizado" at bounding box center [816, 341] width 171 height 28
click at [767, 355] on div "Mover para finalizado" at bounding box center [816, 341] width 171 height 28
click at [767, 355] on button "Mover para finalizado" at bounding box center [816, 341] width 171 height 28
click at [767, 355] on div "Mover para finalizado" at bounding box center [816, 341] width 171 height 28
click at [767, 355] on button "Mover para finalizado" at bounding box center [817, 342] width 166 height 28
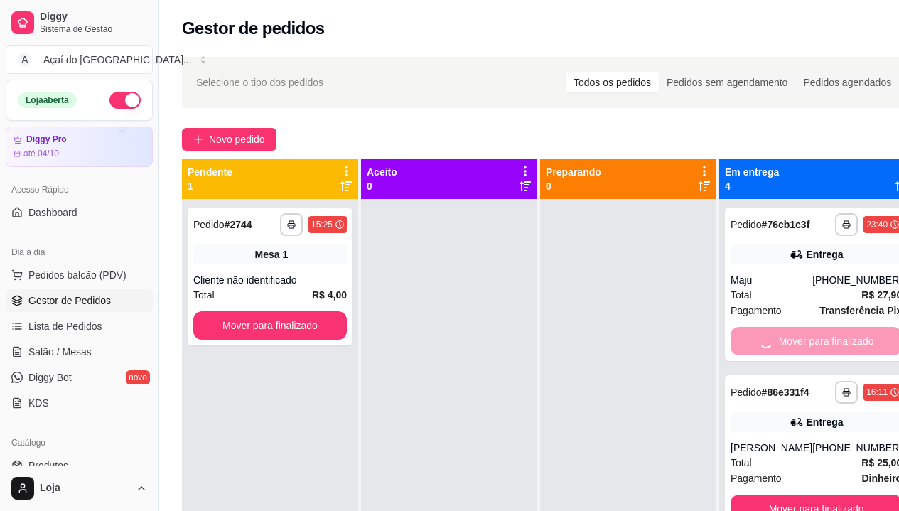
click at [767, 495] on button "Mover para finalizado" at bounding box center [816, 509] width 171 height 28
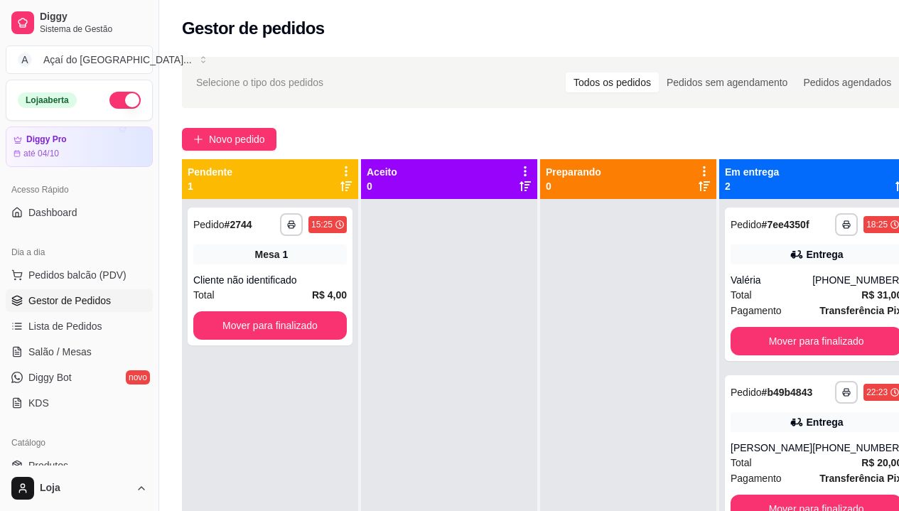
click at [767, 356] on div "**********" at bounding box center [816, 285] width 183 height 154
click at [767, 340] on button "Mover para finalizado" at bounding box center [817, 342] width 166 height 28
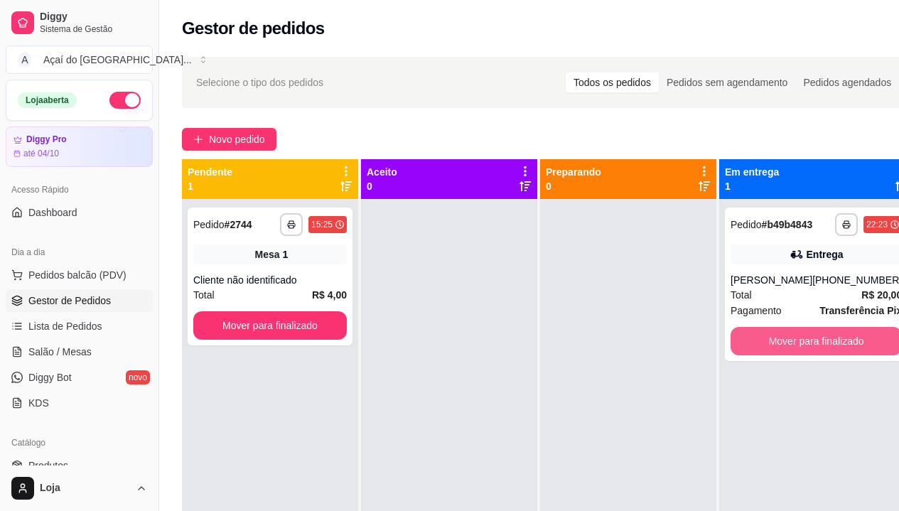
click at [767, 340] on button "Mover para finalizado" at bounding box center [816, 341] width 171 height 28
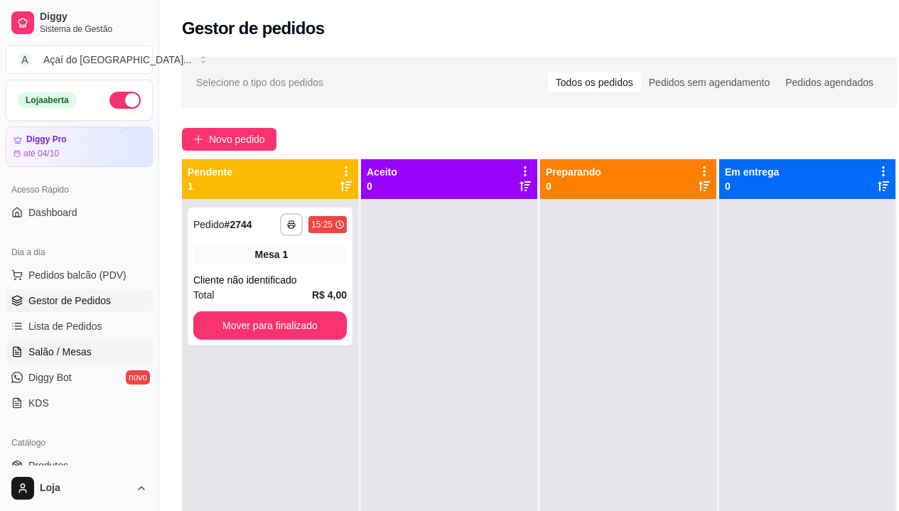
click at [31, 356] on span "Salão / Mesas" at bounding box center [59, 352] width 63 height 14
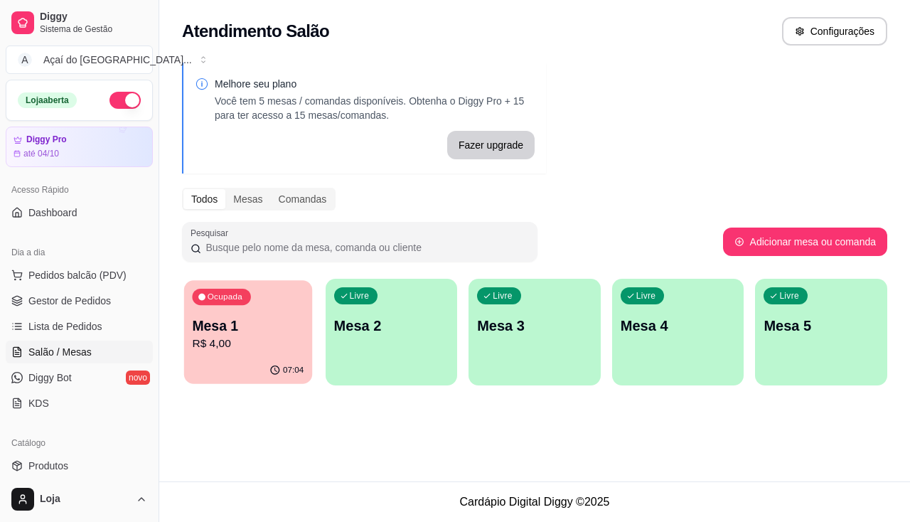
click at [234, 336] on p "R$ 4,00" at bounding box center [248, 344] width 112 height 16
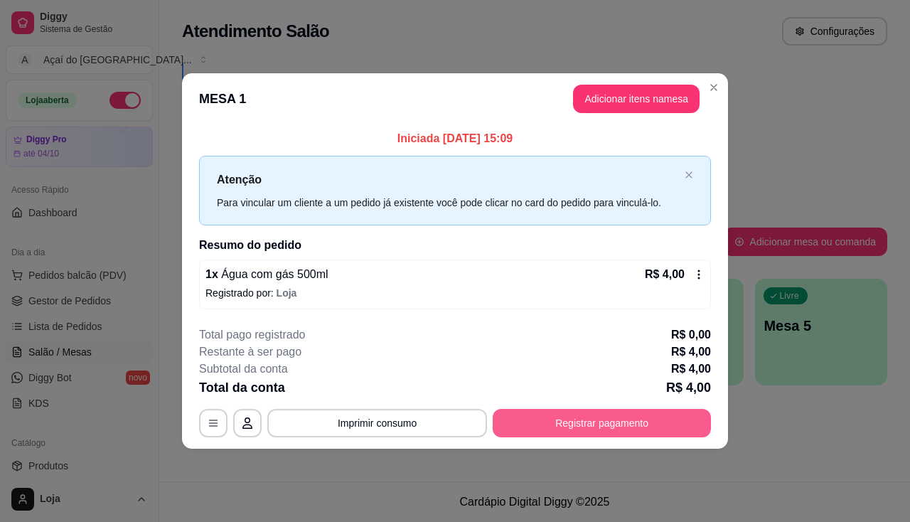
click at [531, 412] on button "Registrar pagamento" at bounding box center [602, 423] width 218 height 28
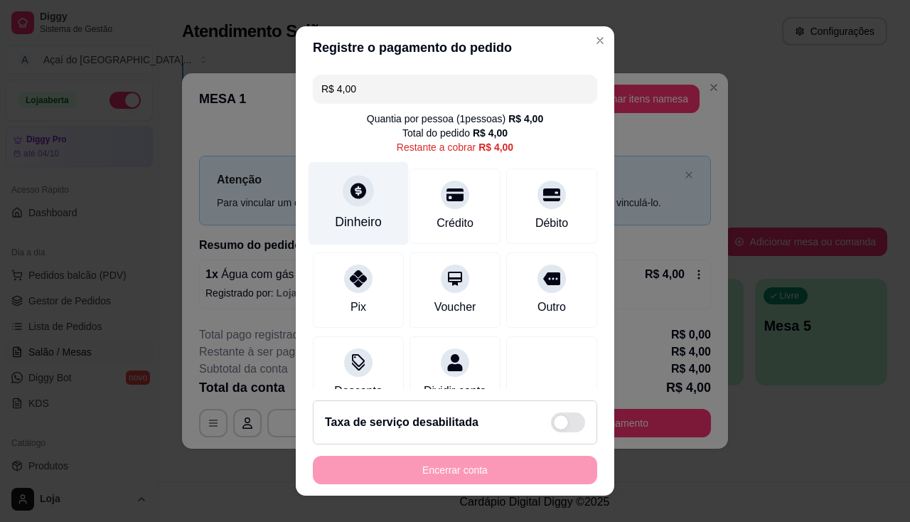
click at [368, 208] on div "Dinheiro" at bounding box center [359, 202] width 100 height 83
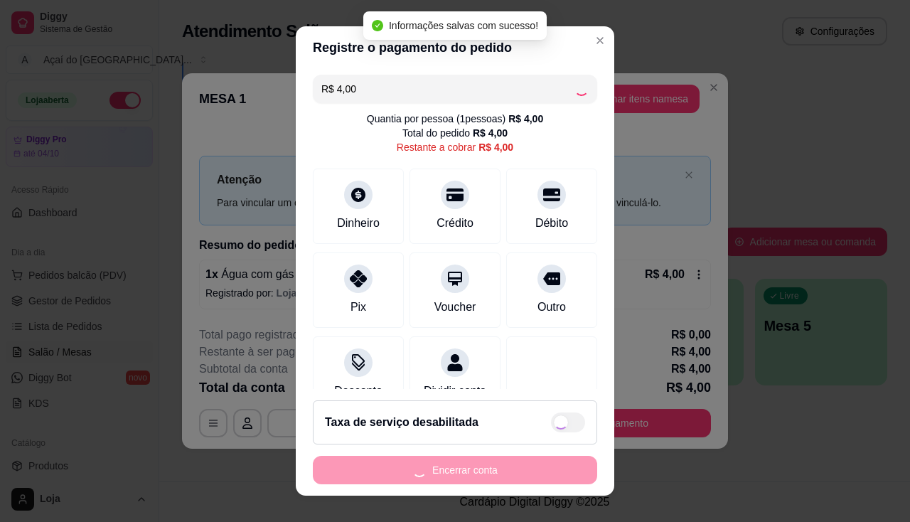
type input "R$ 0,00"
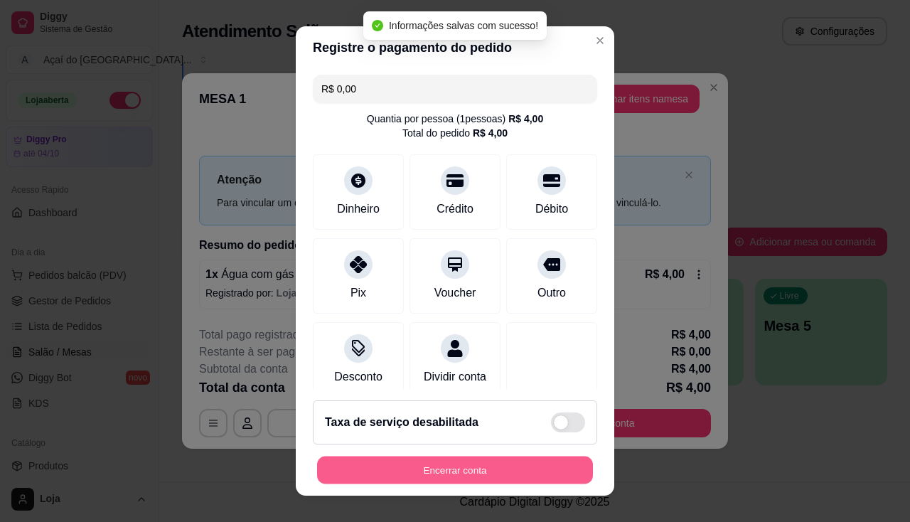
click at [514, 475] on button "Encerrar conta" at bounding box center [455, 470] width 276 height 28
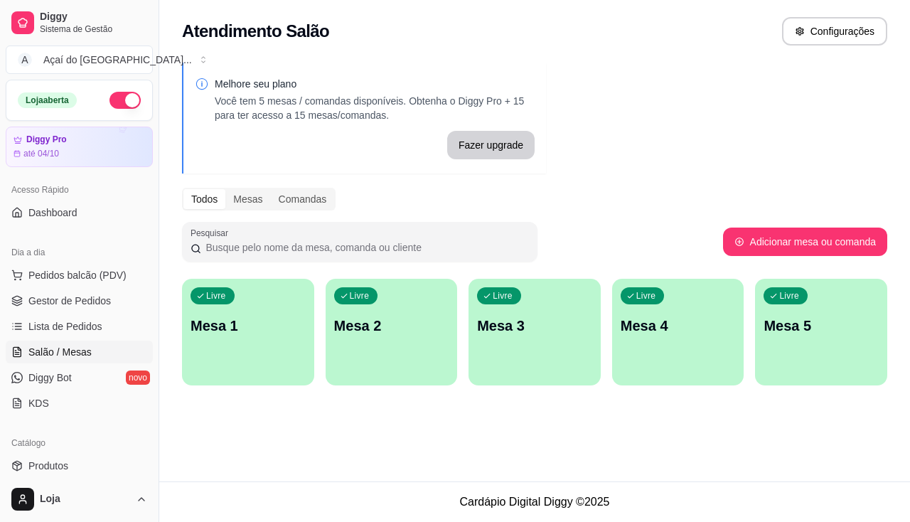
click at [166, 311] on div "Melhore seu plano Você tem 5 mesas / comandas disponíveis. Obtenha o Diggy Pro …" at bounding box center [534, 228] width 751 height 348
click at [210, 322] on p "Mesa 1" at bounding box center [248, 326] width 115 height 20
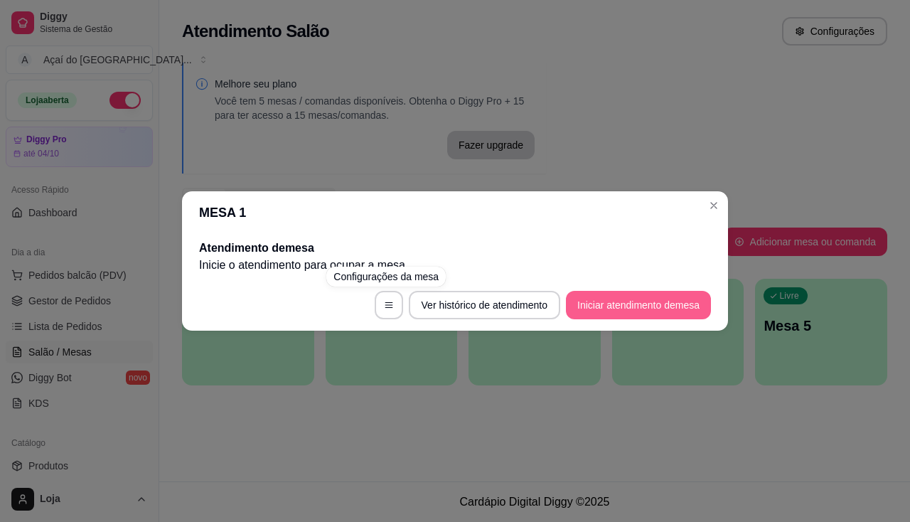
click at [578, 294] on button "Iniciar atendimento de mesa" at bounding box center [638, 305] width 145 height 28
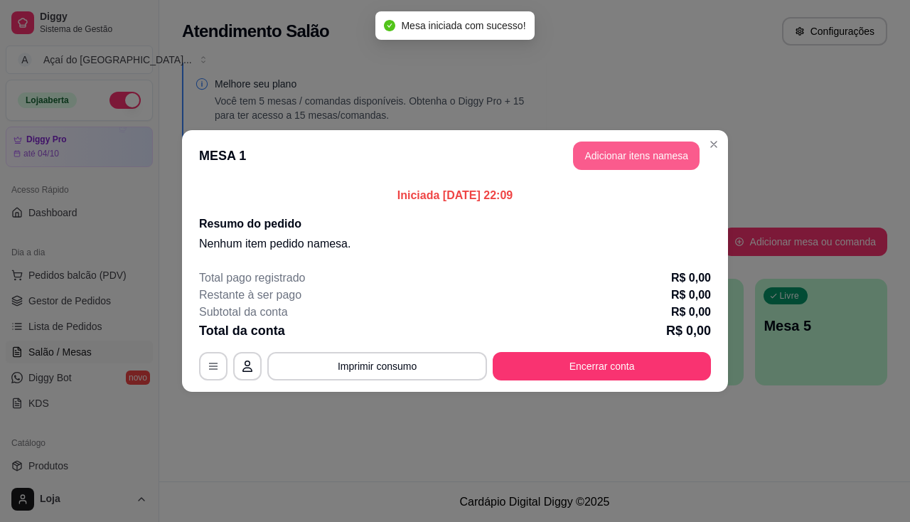
click at [638, 147] on button "Adicionar itens na mesa" at bounding box center [636, 155] width 127 height 28
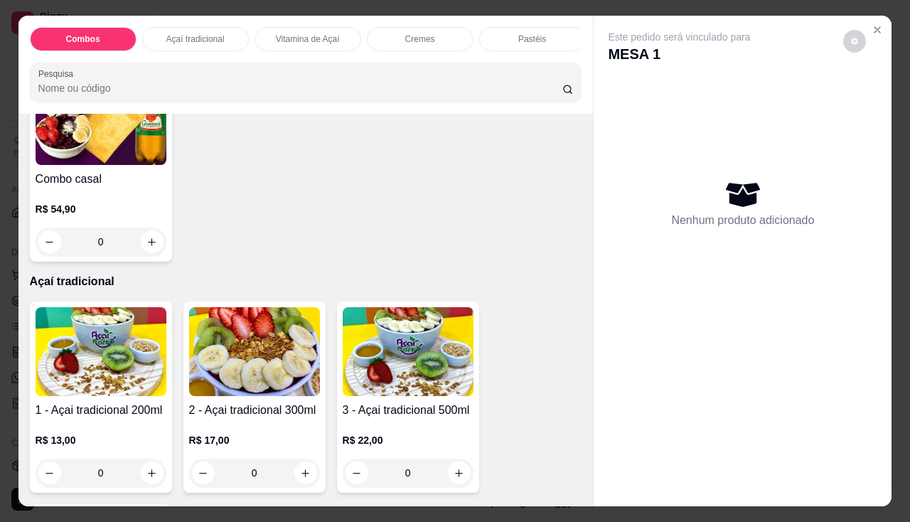
scroll to position [498, 0]
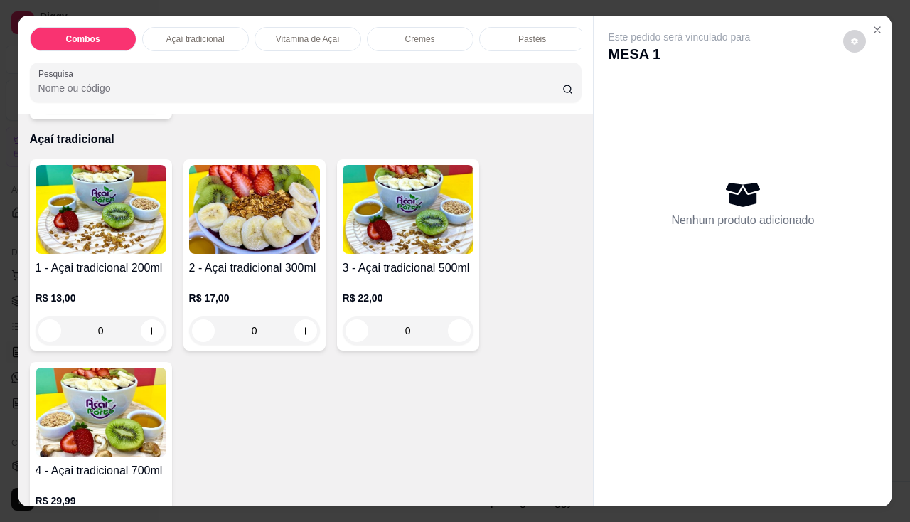
click at [280, 277] on h4 "2 - Açai tradicional 300ml" at bounding box center [254, 267] width 131 height 17
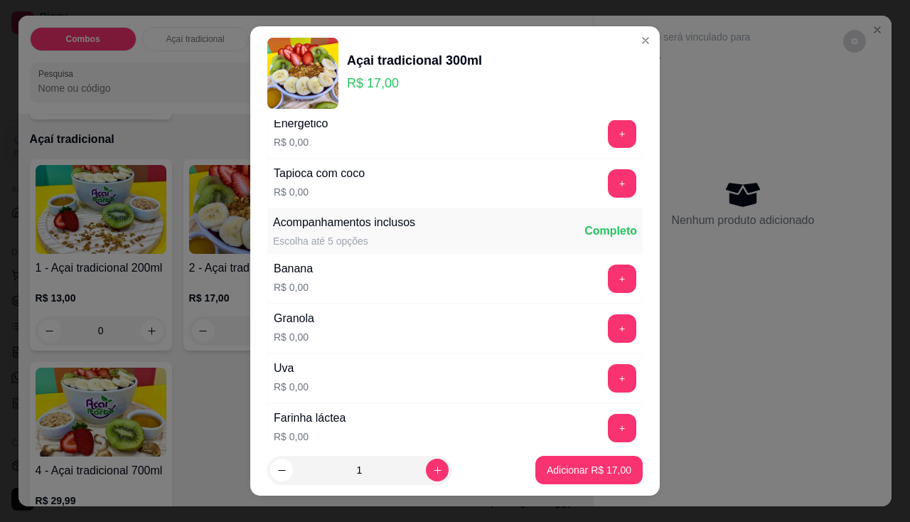
scroll to position [284, 0]
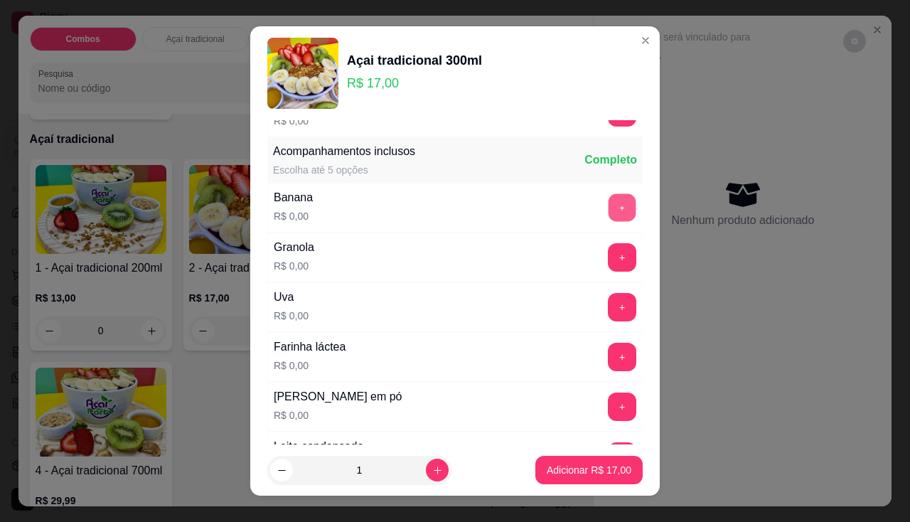
click at [609, 210] on button "+" at bounding box center [623, 207] width 28 height 28
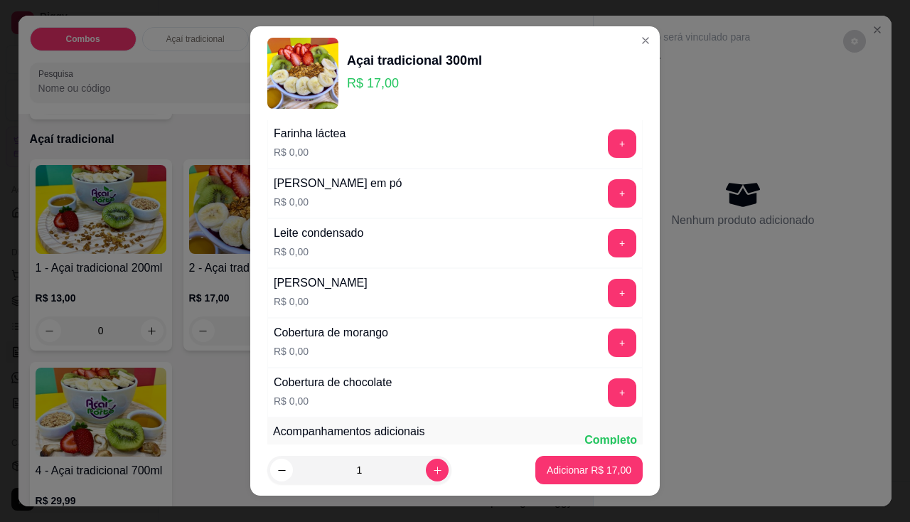
scroll to position [355, 0]
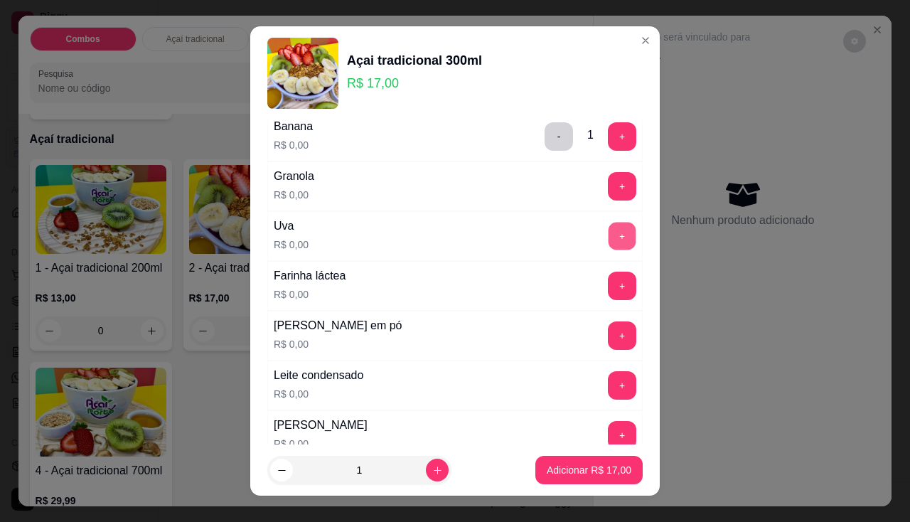
click at [609, 239] on button "+" at bounding box center [623, 236] width 28 height 28
click at [609, 337] on button "+" at bounding box center [623, 335] width 28 height 28
click at [608, 387] on button "+" at bounding box center [622, 385] width 28 height 28
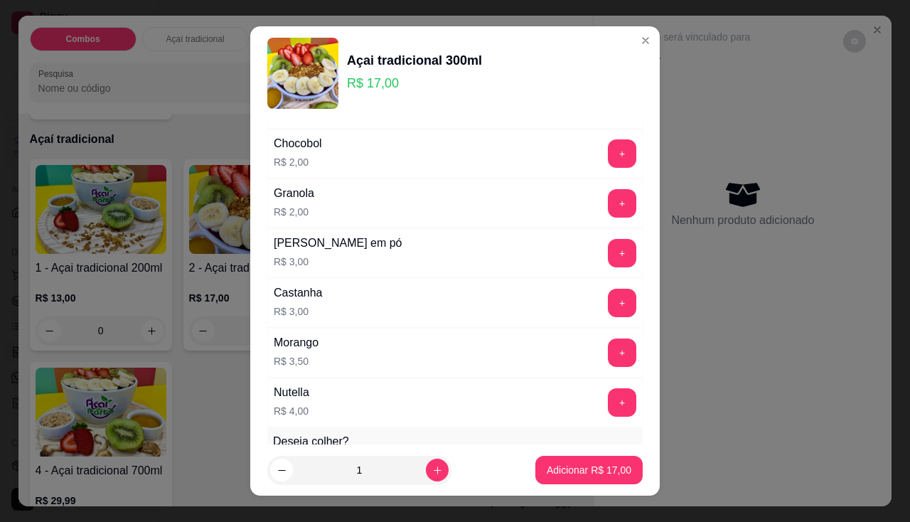
scroll to position [1351, 0]
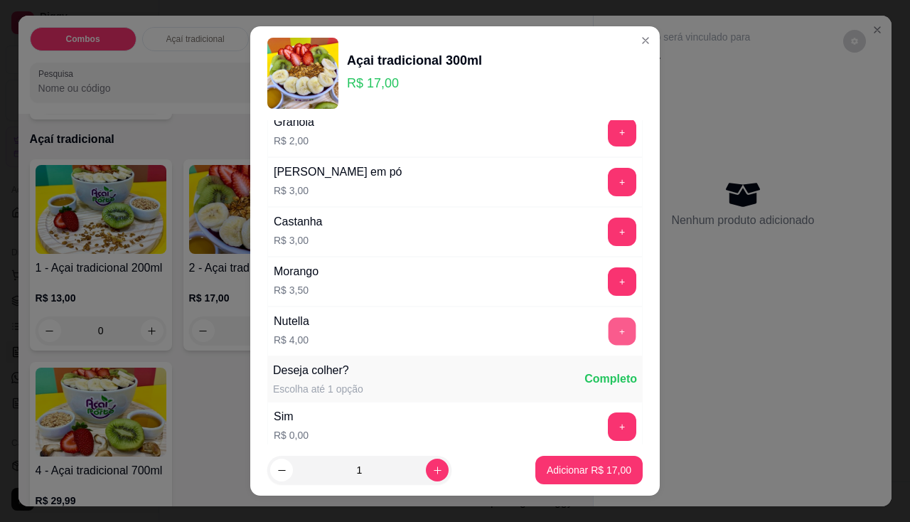
click at [609, 331] on button "+" at bounding box center [623, 331] width 28 height 28
click at [590, 478] on button "Adicionar R$ 21,00" at bounding box center [588, 470] width 107 height 28
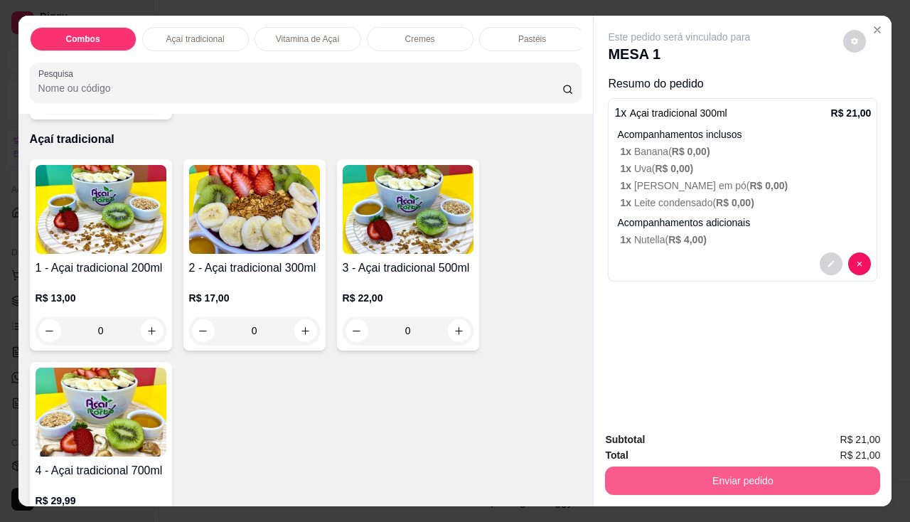
click at [703, 474] on button "Enviar pedido" at bounding box center [742, 480] width 275 height 28
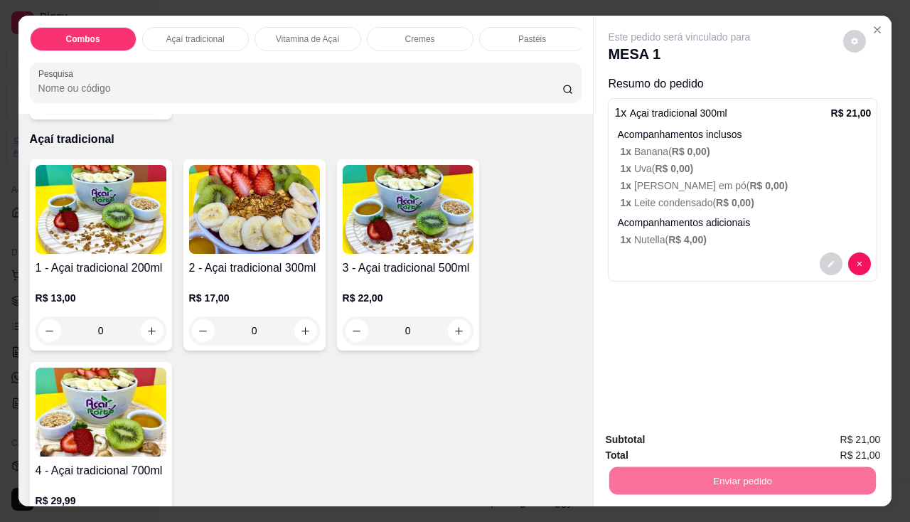
click at [711, 449] on button "Não registrar e enviar pedido" at bounding box center [696, 440] width 144 height 26
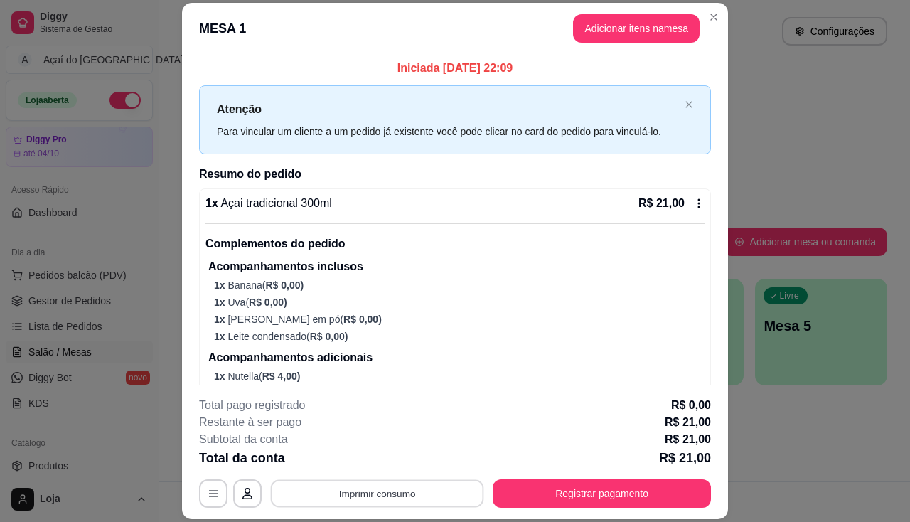
click at [440, 484] on button "Imprimir consumo" at bounding box center [377, 494] width 213 height 28
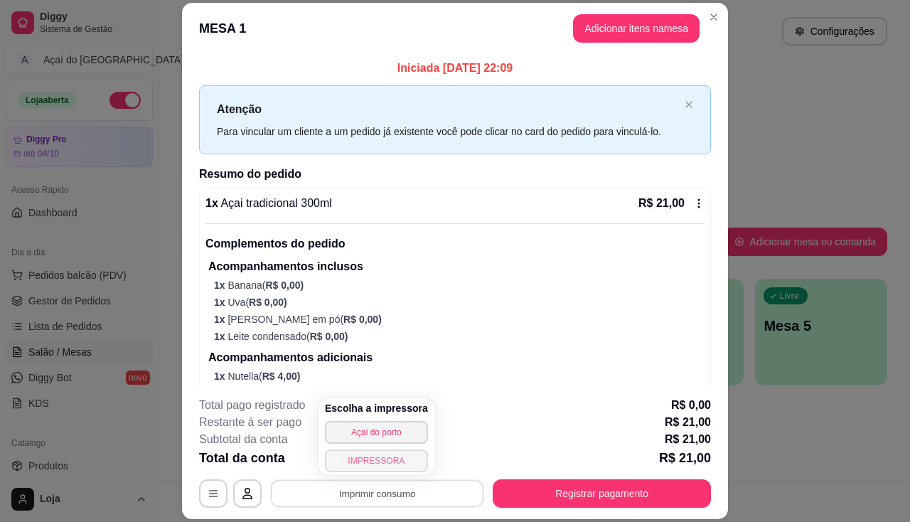
click at [377, 462] on button "IMPRESSORA" at bounding box center [376, 460] width 103 height 23
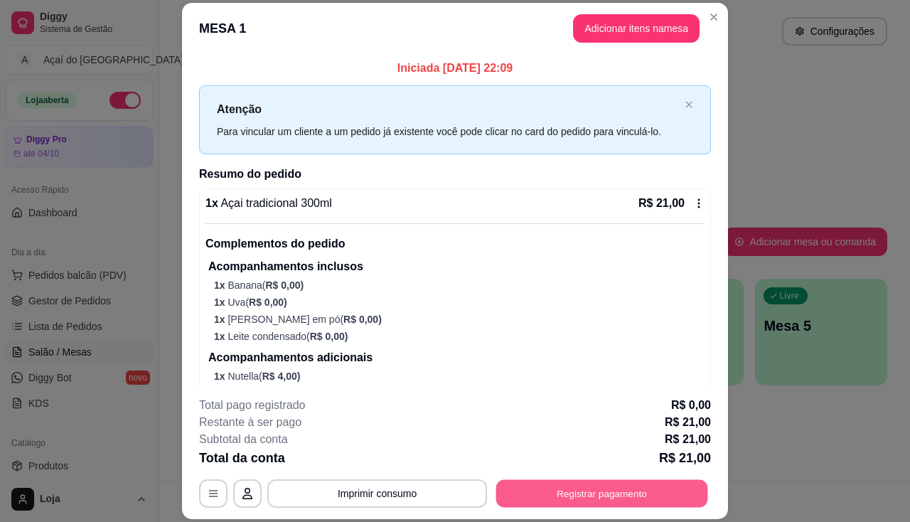
click at [556, 483] on button "Registrar pagamento" at bounding box center [602, 494] width 212 height 28
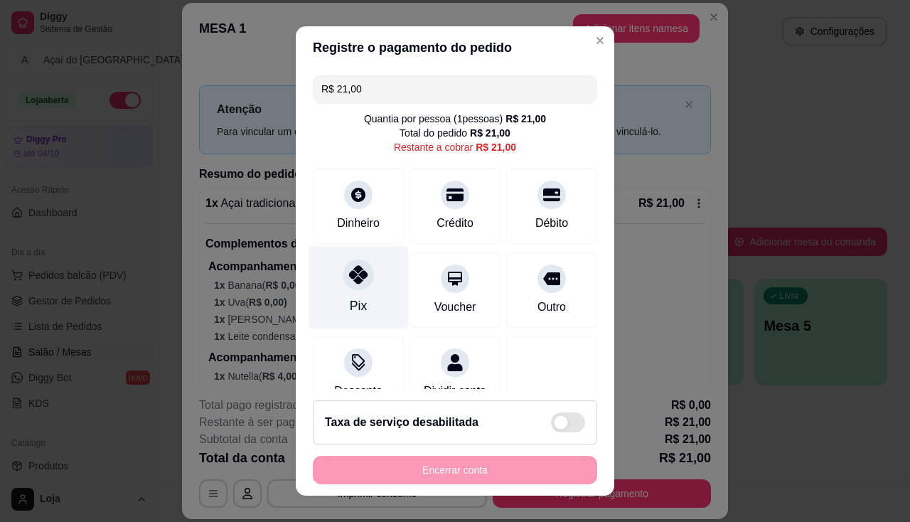
click at [352, 280] on icon at bounding box center [358, 274] width 18 height 18
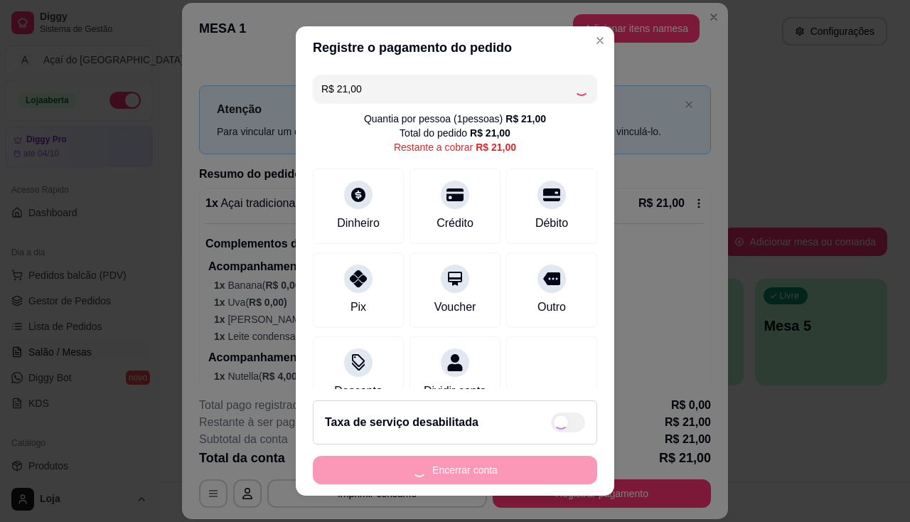
type input "R$ 0,00"
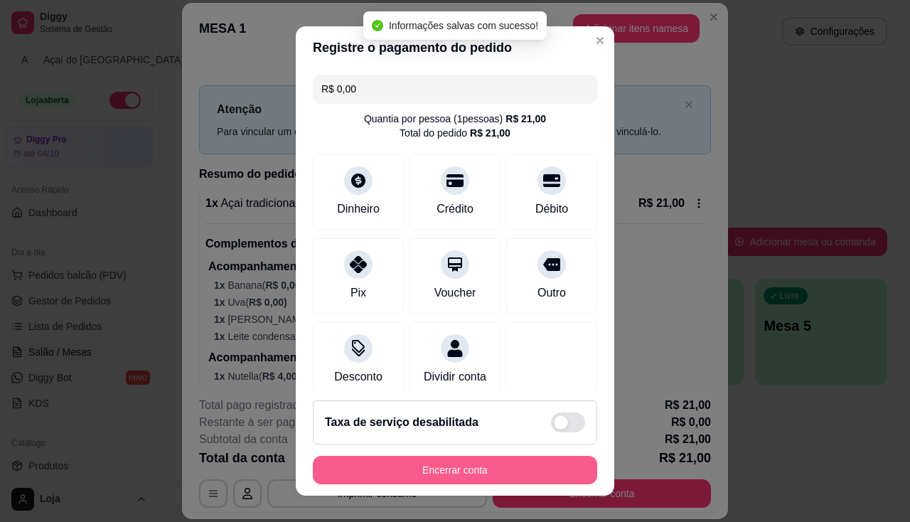
click at [474, 464] on button "Encerrar conta" at bounding box center [455, 470] width 284 height 28
click at [474, 464] on div "Encerrar conta" at bounding box center [455, 470] width 284 height 28
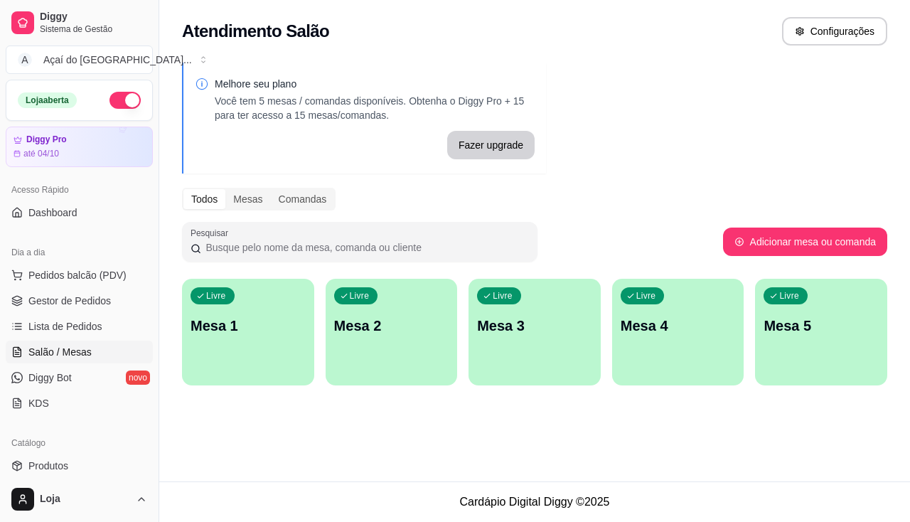
click at [282, 335] on p "Mesa 1" at bounding box center [248, 326] width 115 height 20
click at [282, 342] on div "Livre Mesa 1" at bounding box center [248, 324] width 132 height 90
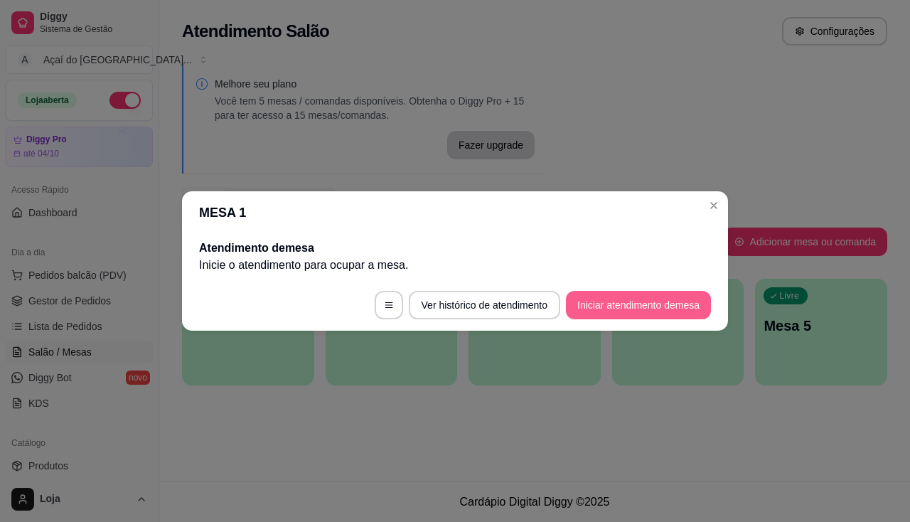
click at [685, 307] on button "Iniciar atendimento de mesa" at bounding box center [638, 305] width 145 height 28
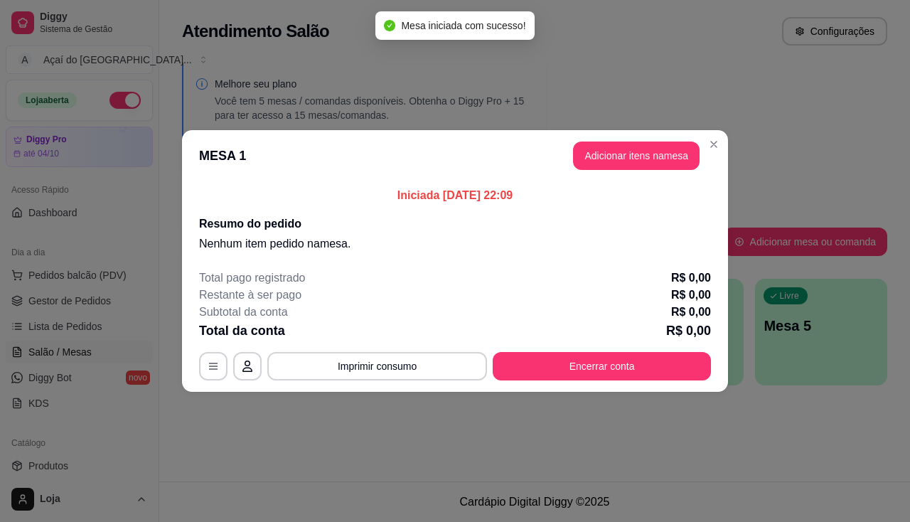
click at [646, 159] on button "Adicionar itens na mesa" at bounding box center [636, 155] width 127 height 28
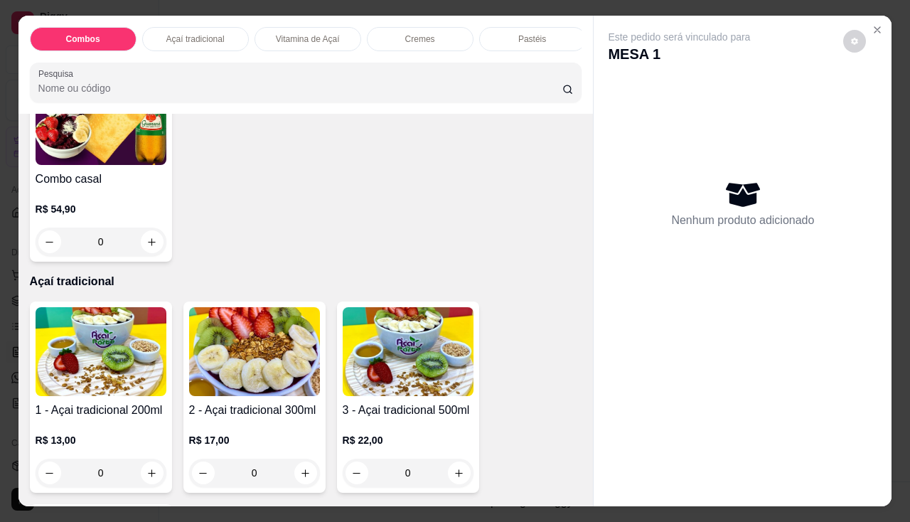
scroll to position [427, 0]
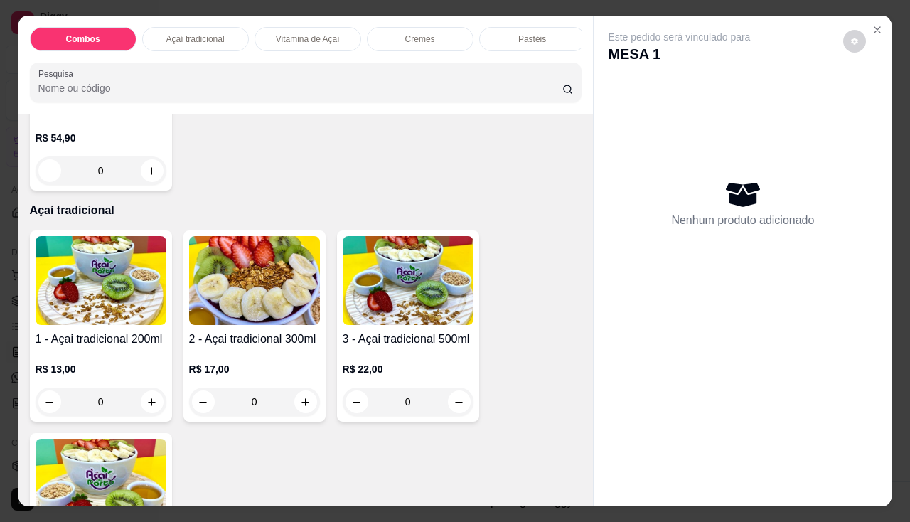
click at [396, 331] on div "3 - Açai tradicional 500ml R$ 22,00 0" at bounding box center [408, 325] width 142 height 191
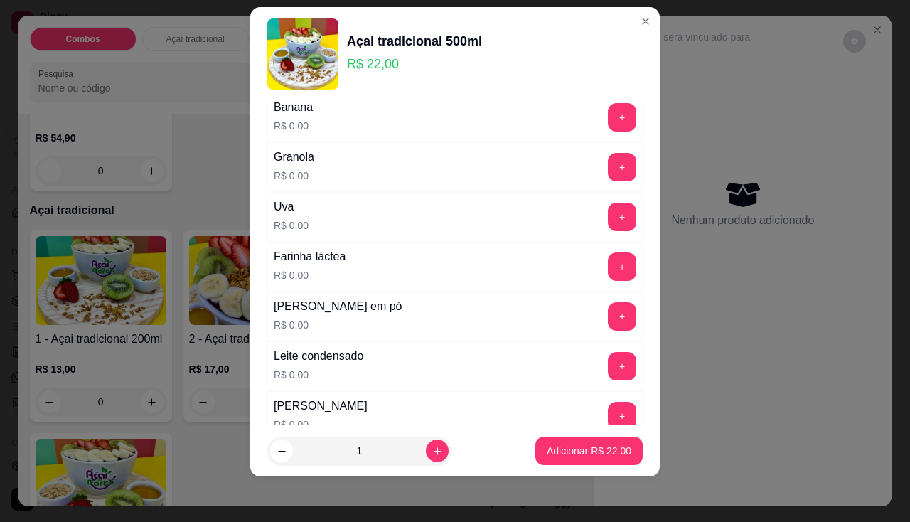
scroll to position [213, 0]
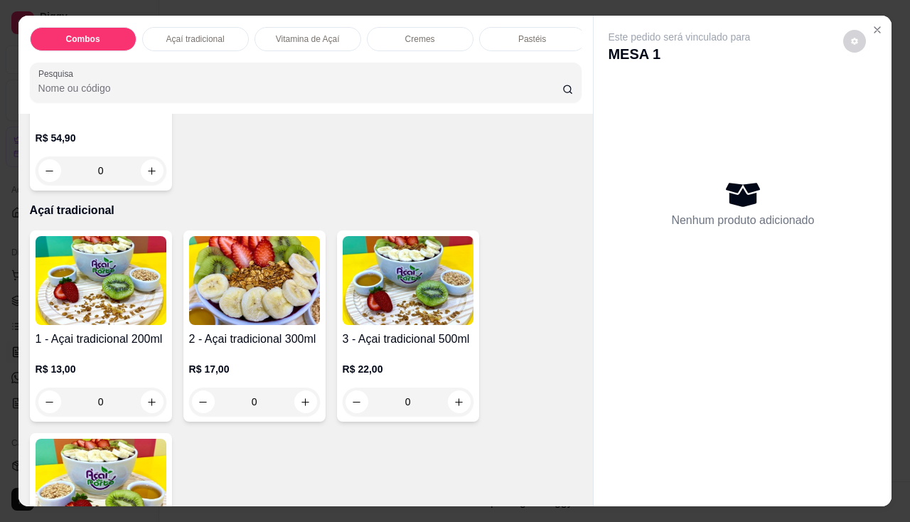
click at [117, 313] on img at bounding box center [101, 280] width 131 height 89
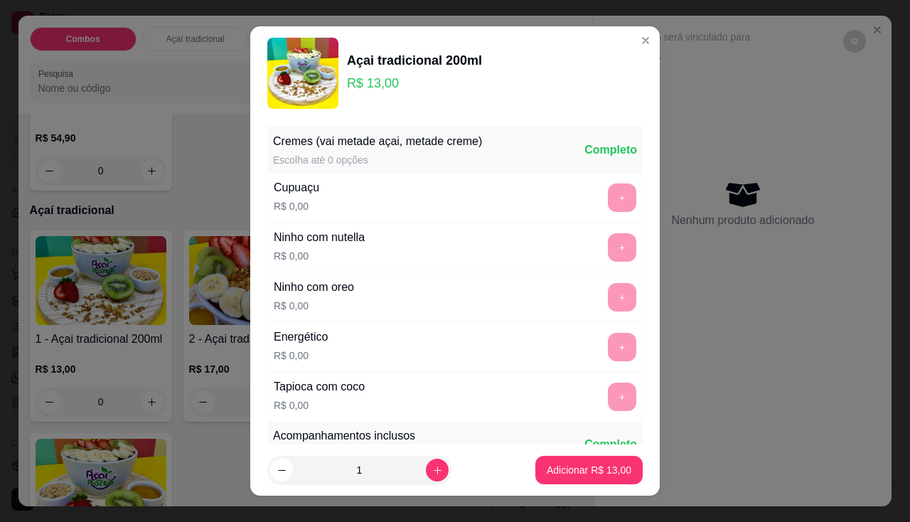
scroll to position [142, 0]
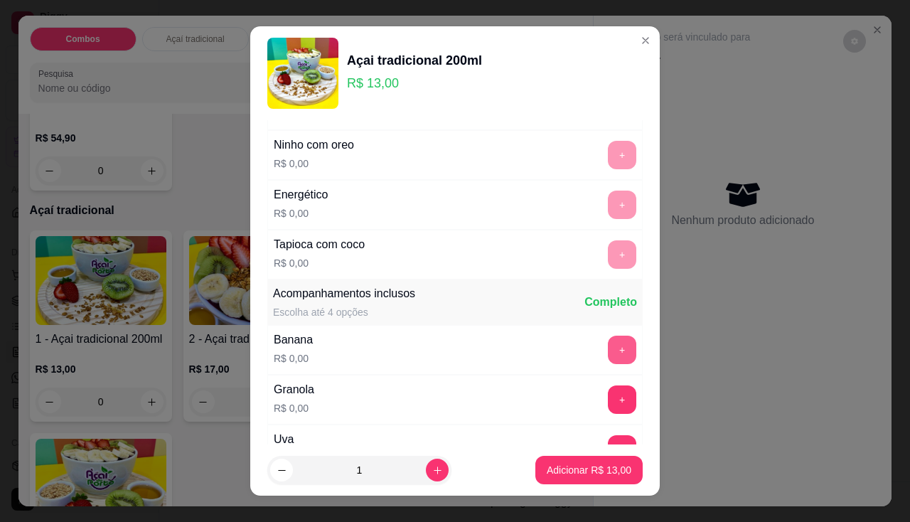
click at [608, 344] on button "+" at bounding box center [622, 350] width 28 height 28
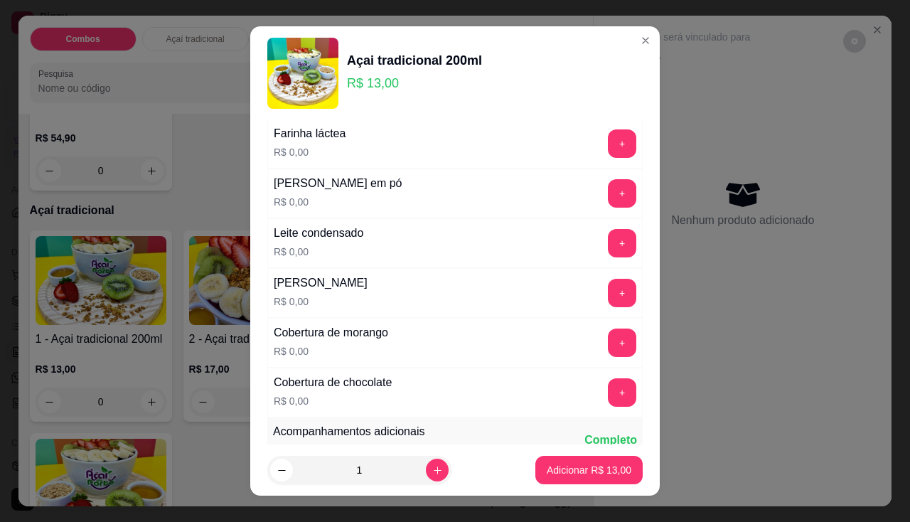
scroll to position [569, 0]
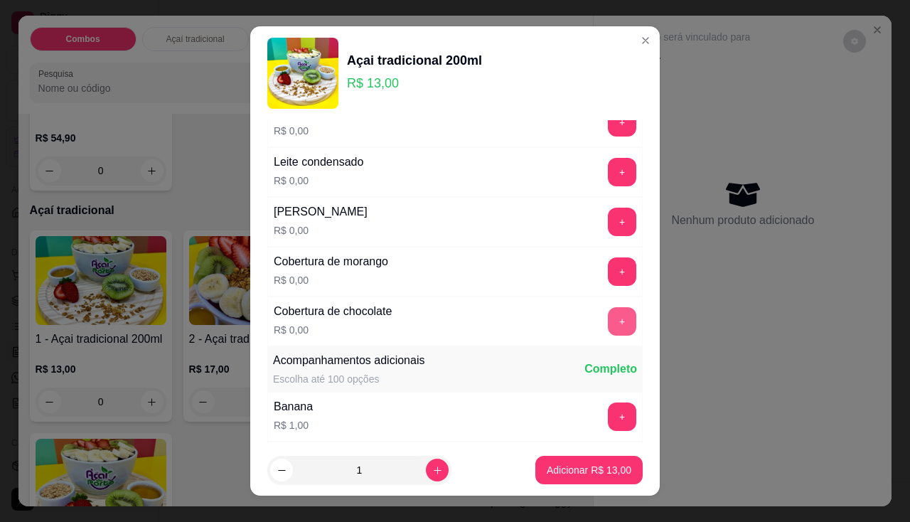
click at [608, 334] on button "+" at bounding box center [622, 321] width 28 height 28
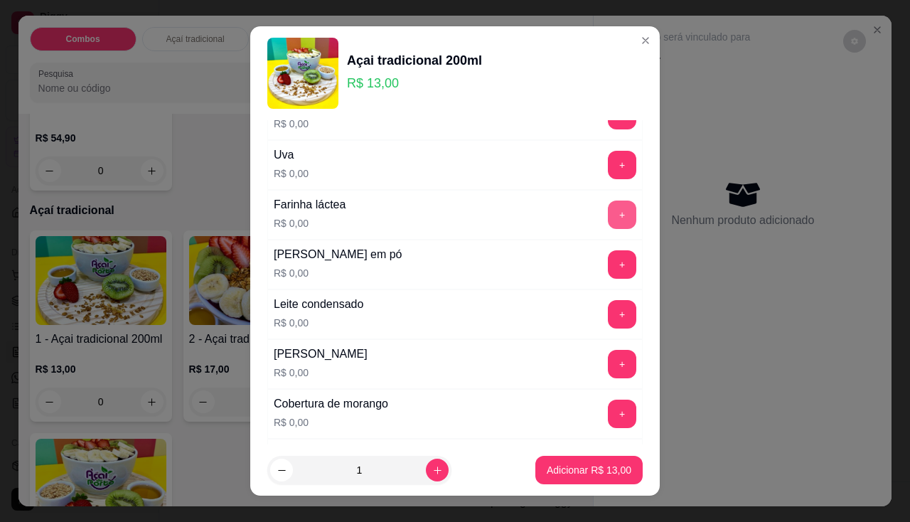
click at [608, 214] on button "+" at bounding box center [622, 214] width 28 height 28
click at [608, 260] on button "+" at bounding box center [622, 264] width 28 height 28
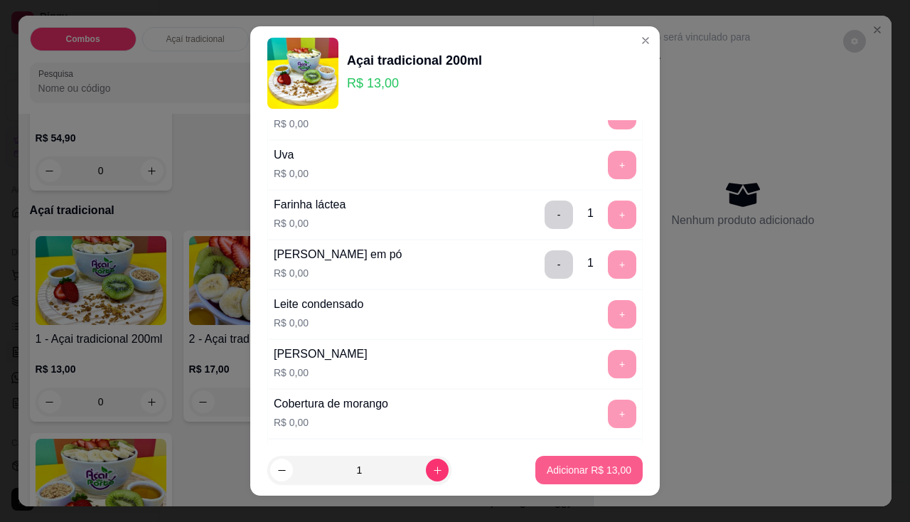
click at [599, 464] on p "Adicionar R$ 13,00" at bounding box center [589, 470] width 85 height 14
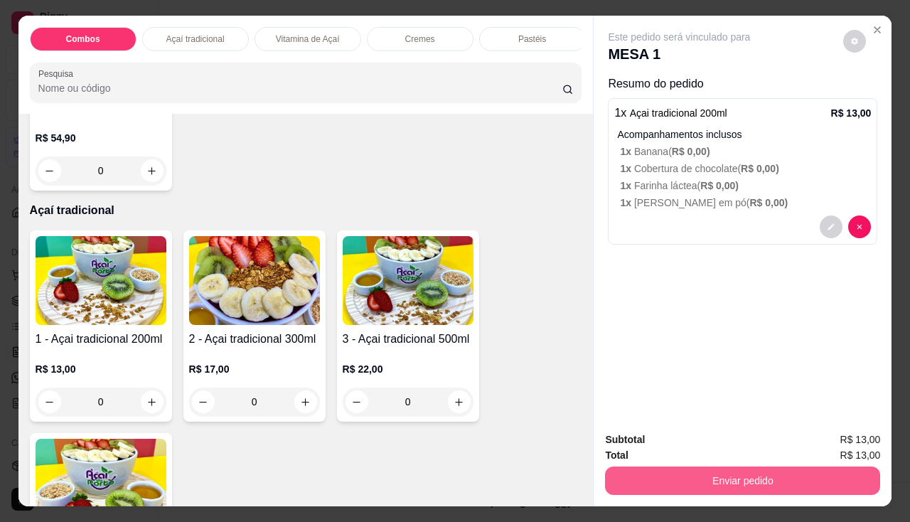
click at [653, 481] on button "Enviar pedido" at bounding box center [742, 480] width 275 height 28
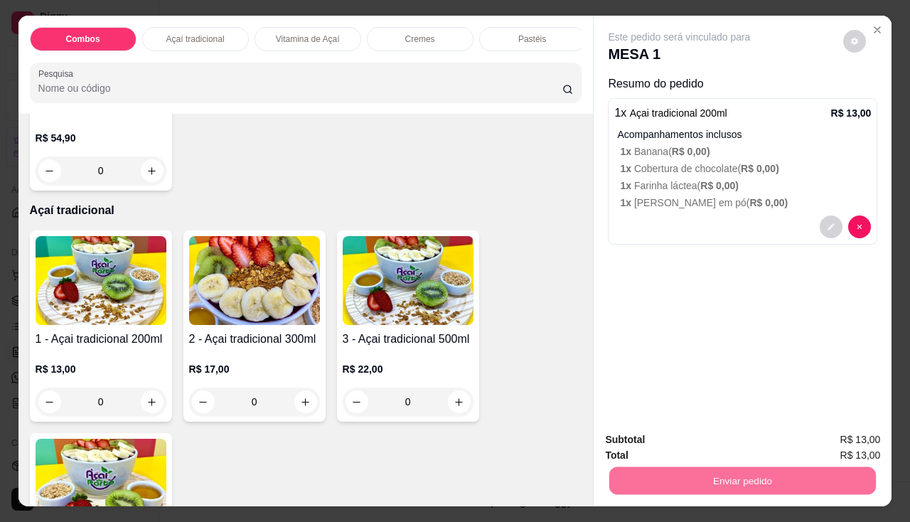
click at [664, 437] on button "Não registrar e enviar pedido" at bounding box center [696, 440] width 144 height 26
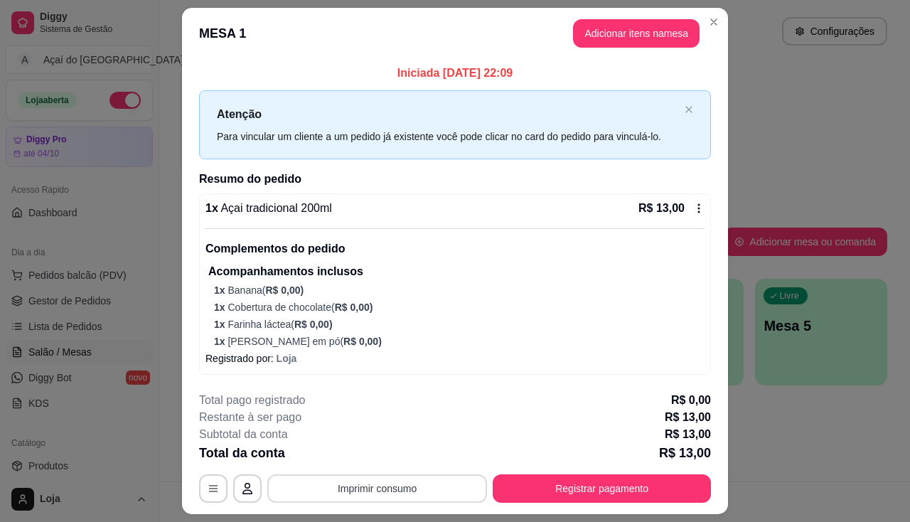
click at [384, 493] on button "Imprimir consumo" at bounding box center [377, 488] width 220 height 28
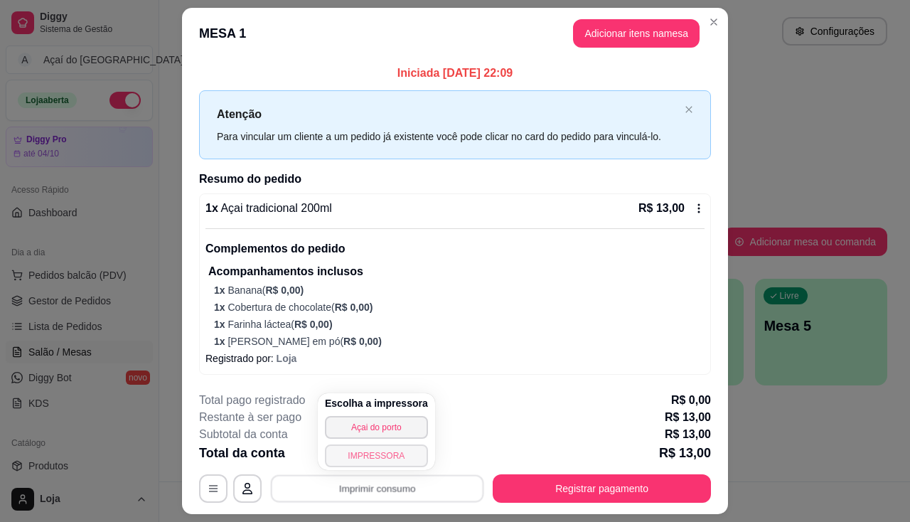
click at [380, 453] on button "IMPRESSORA" at bounding box center [376, 455] width 103 height 23
